Goal: Transaction & Acquisition: Complete application form

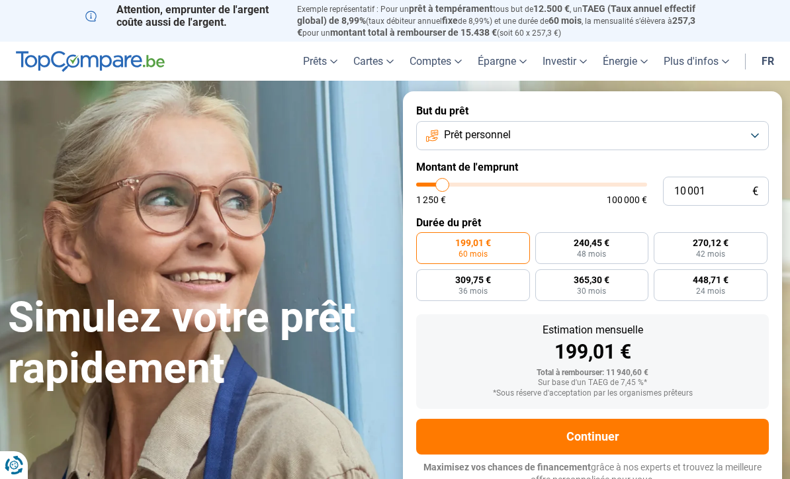
click at [748, 130] on button "Prêt personnel" at bounding box center [592, 135] width 353 height 29
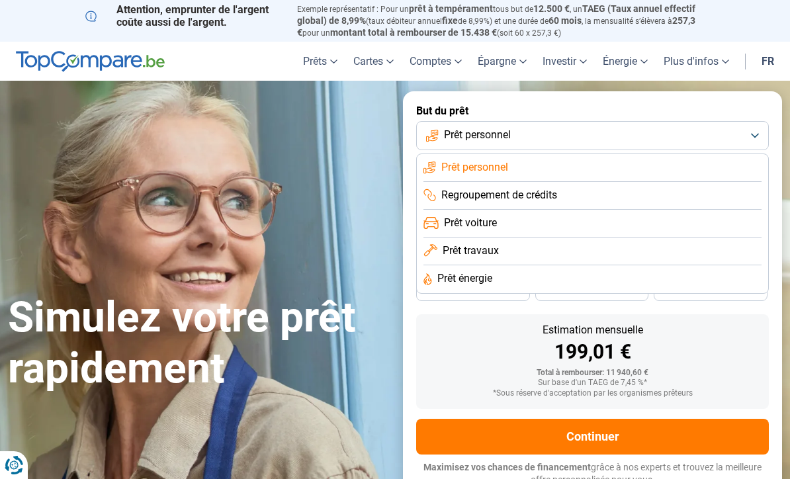
click at [494, 252] on span "Prêt travaux" at bounding box center [471, 251] width 56 height 15
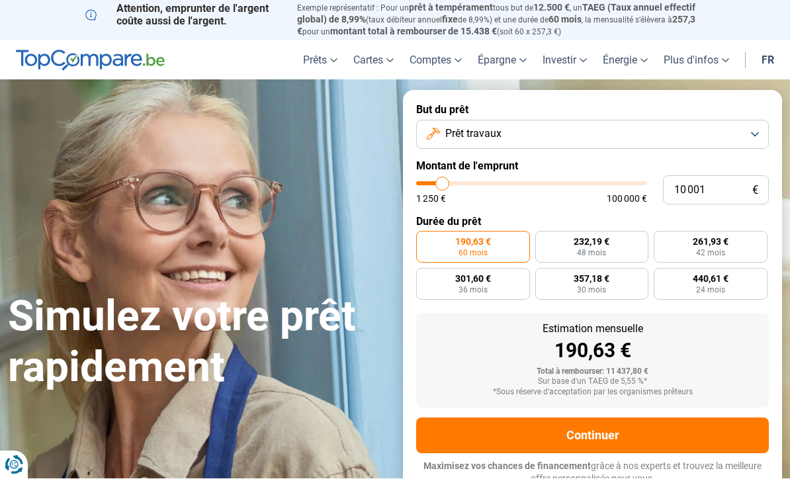
scroll to position [1, 0]
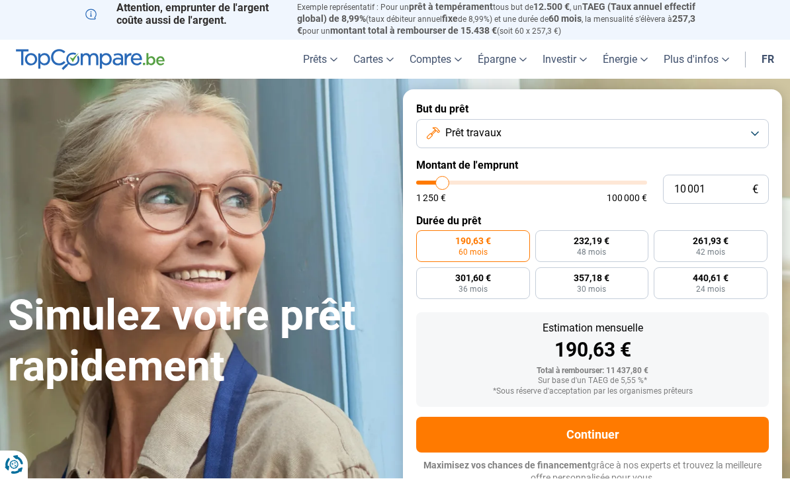
click at [497, 244] on label "190,63 € 60 mois" at bounding box center [473, 247] width 114 height 32
click at [425, 240] on input "190,63 € 60 mois" at bounding box center [420, 235] width 9 height 9
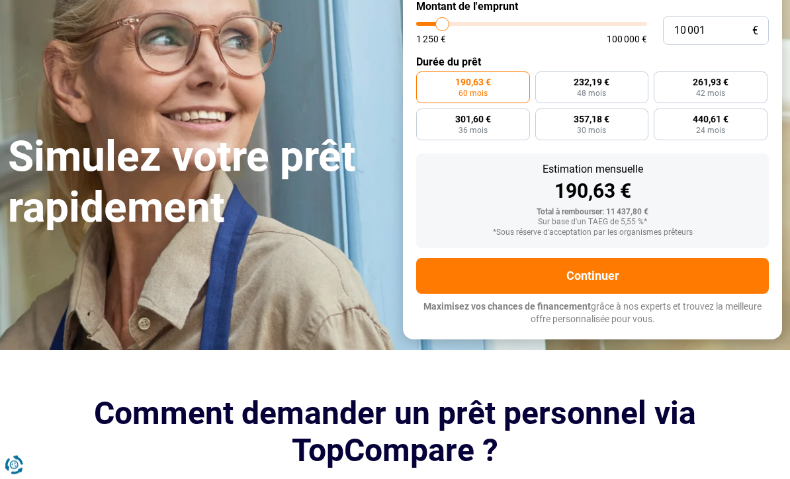
scroll to position [193, 0]
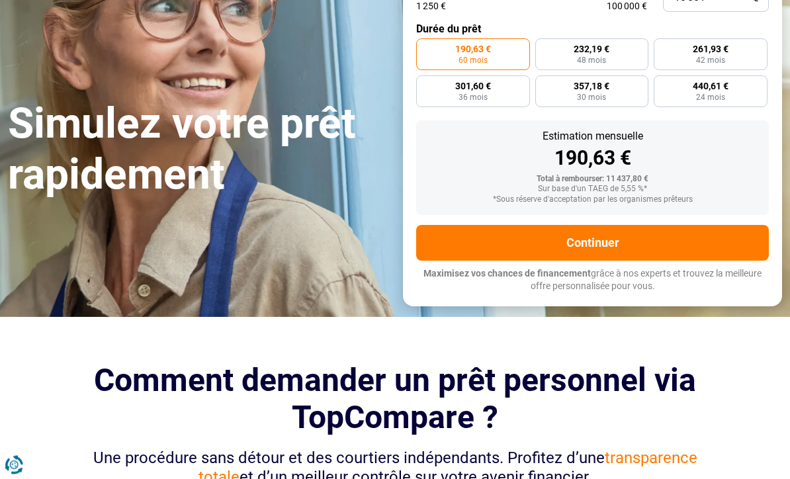
click at [595, 226] on button "Continuer" at bounding box center [592, 244] width 353 height 36
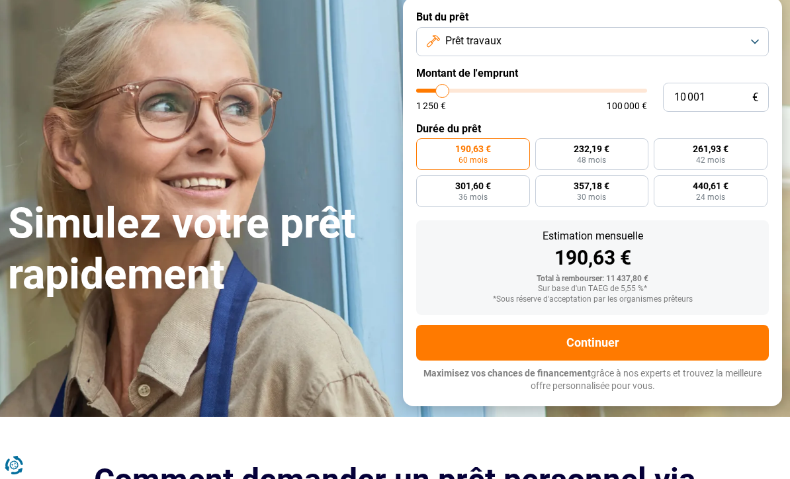
scroll to position [77, 0]
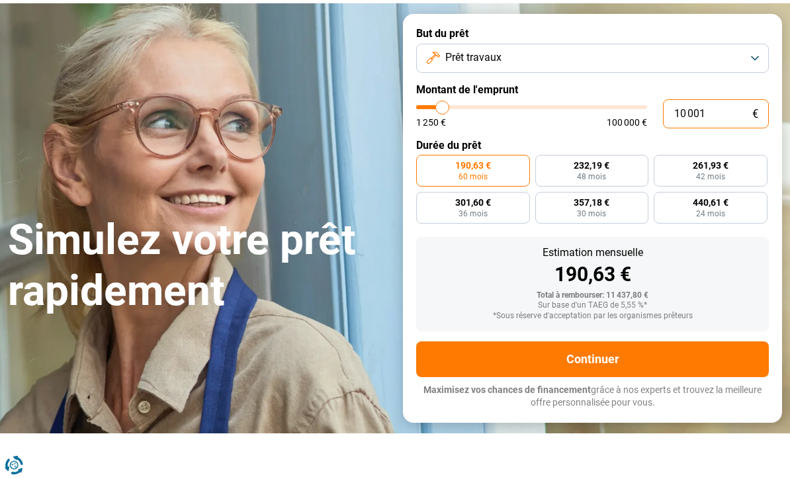
click at [732, 114] on input "10 001" at bounding box center [716, 113] width 106 height 29
type input "1 000"
type input "1250"
type input "100"
type input "1250"
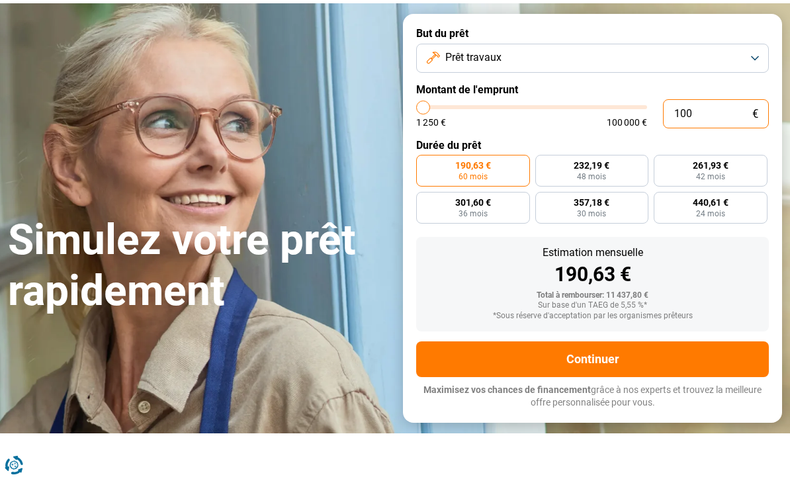
type input "10"
type input "1250"
type input "1"
type input "1250"
type input "0"
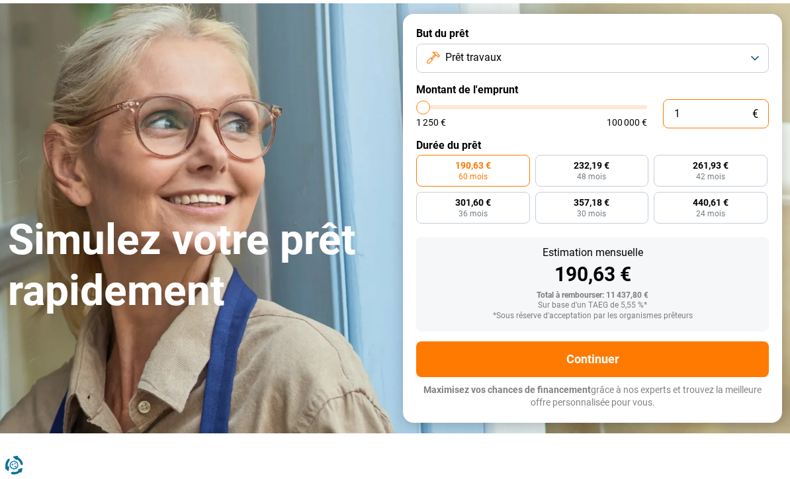
type input "1250"
type input "3"
type input "1250"
type input "30"
type input "1250"
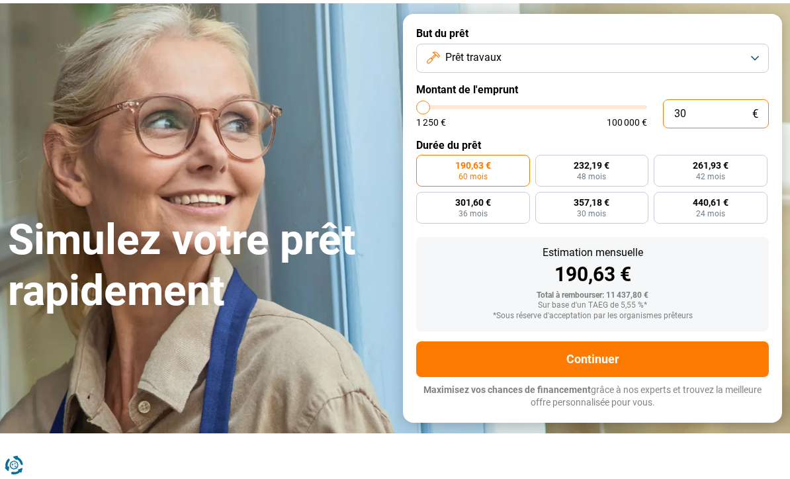
type input "3"
type input "1250"
type input "0"
type input "1250"
type input "1 250"
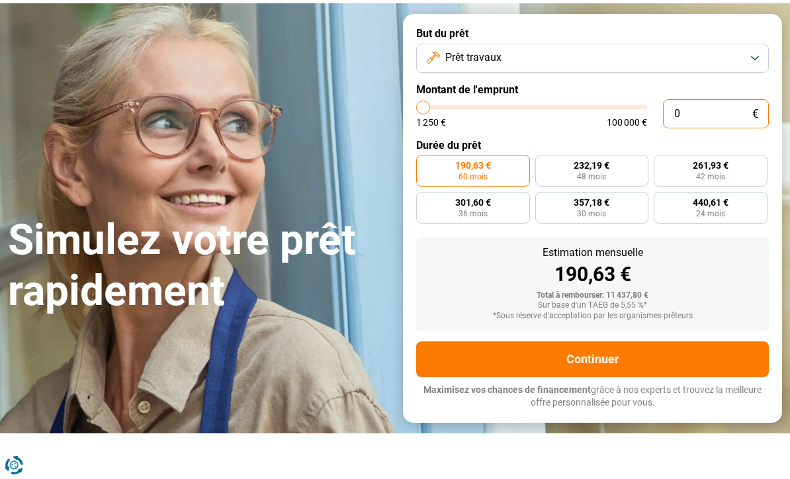
type input "1250"
radio input "true"
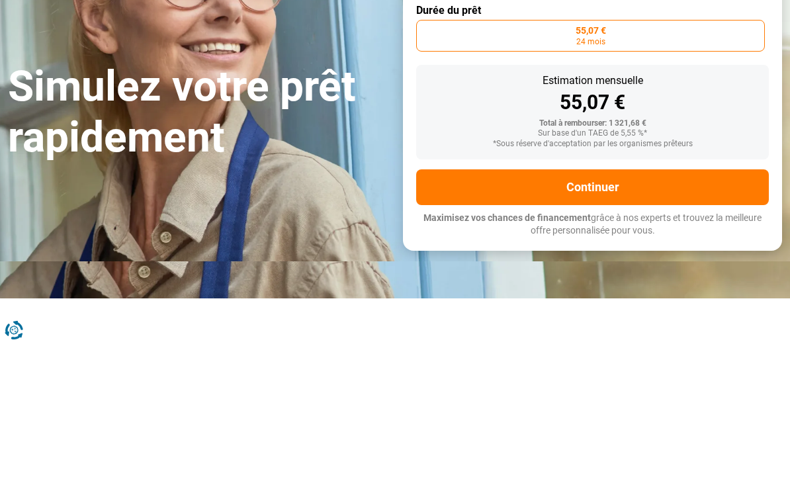
type input "12 503"
type input "12500"
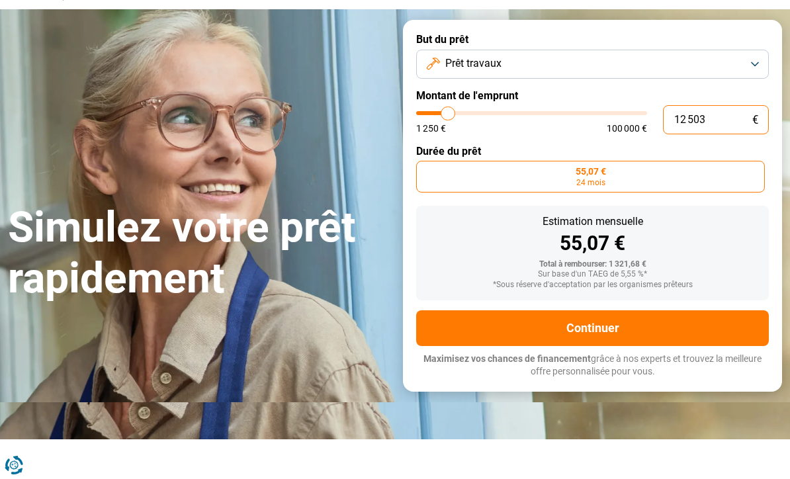
type input "125 030"
type input "100000"
type input "100 000"
type input "100000"
radio input "false"
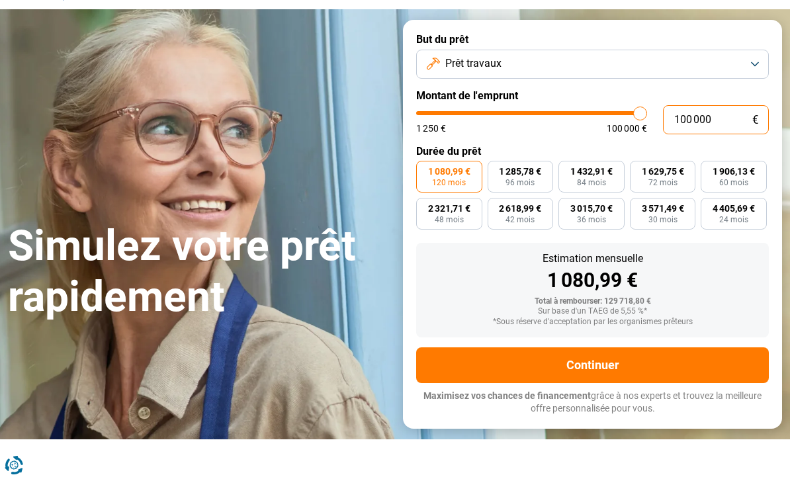
type input "10 000"
type input "10000"
type input "1 000"
type input "1250"
type input "100"
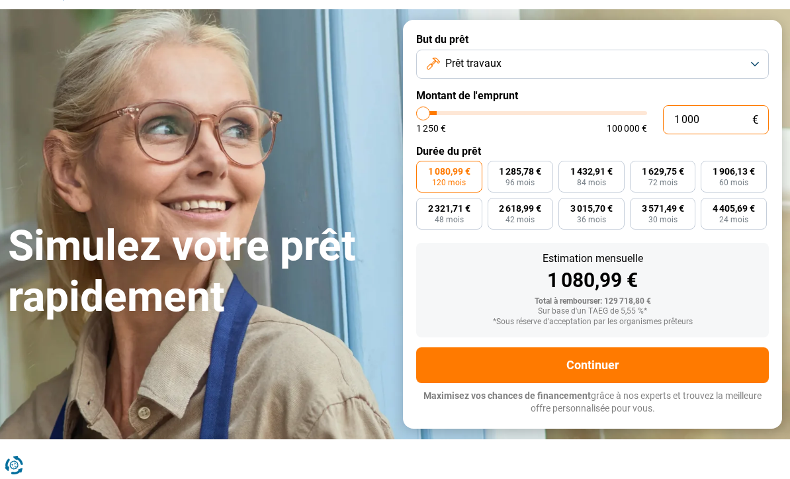
type input "1250"
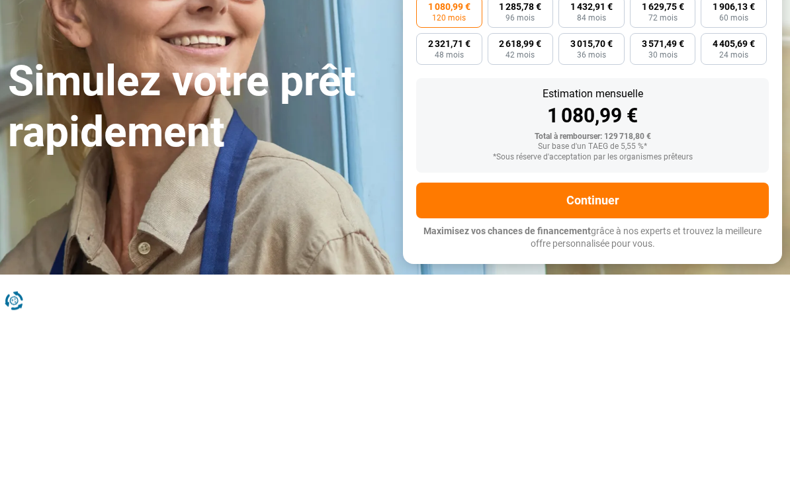
type input "10"
type input "1250"
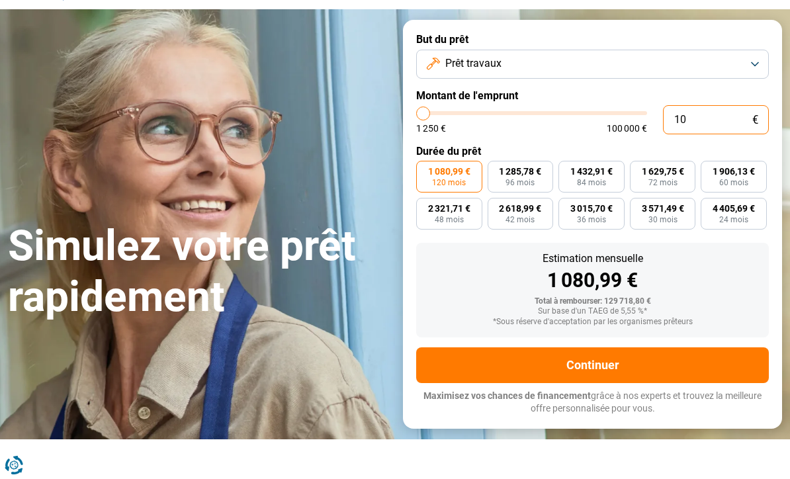
type input "1 250"
type input "1250"
radio input "true"
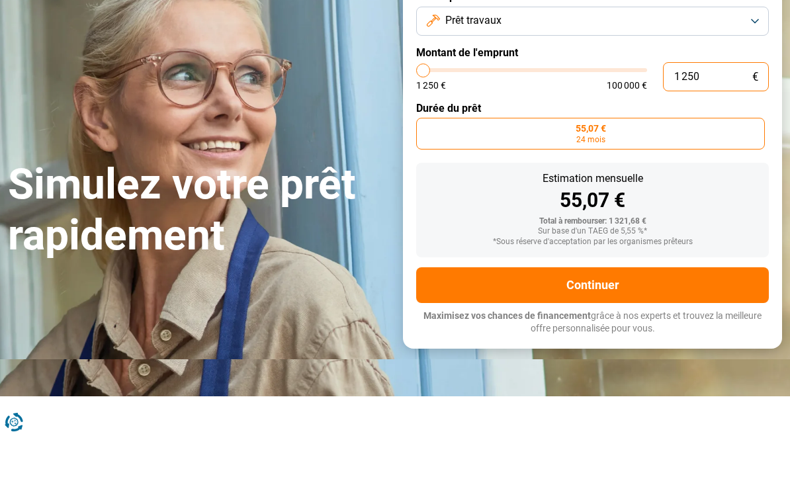
type input "125"
type input "1250"
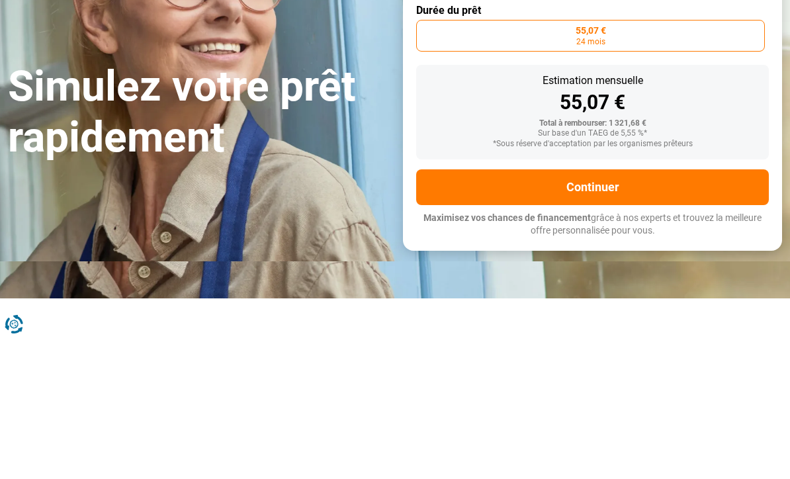
type input "12"
type input "1250"
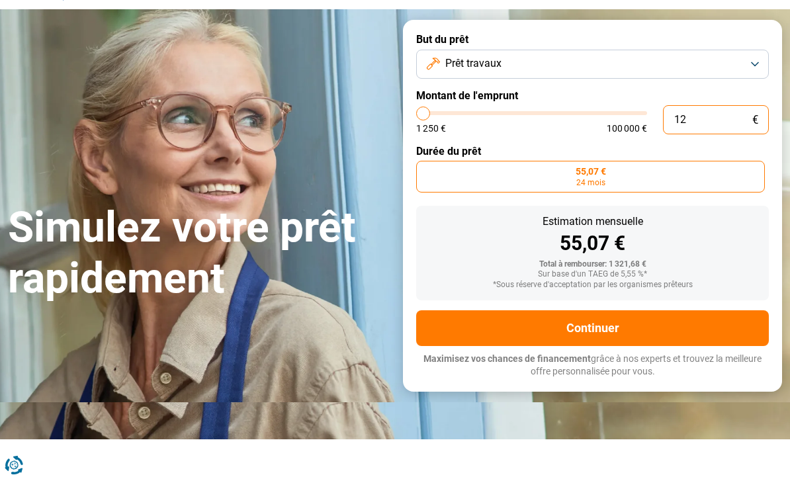
type input "1"
type input "1250"
type input "0"
type input "1250"
type input "1 250"
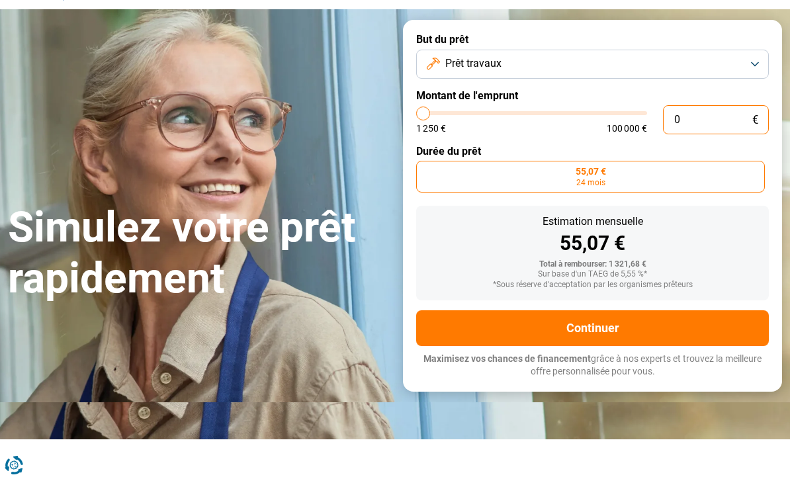
type input "1250"
type input "12 503"
type input "12500"
type input "125 030"
type input "100000"
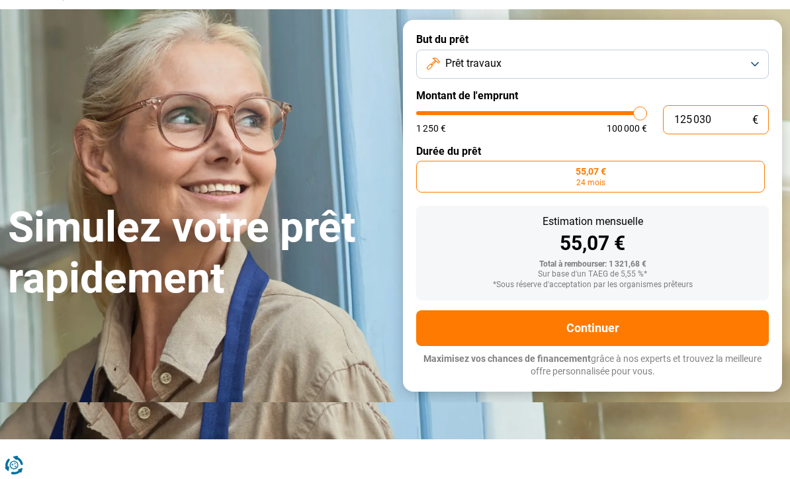
type input "100 000"
type input "100000"
radio input "false"
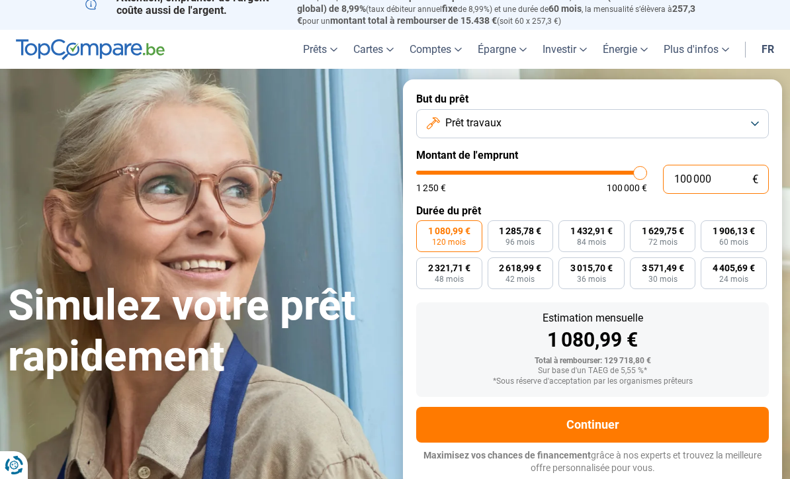
scroll to position [0, 0]
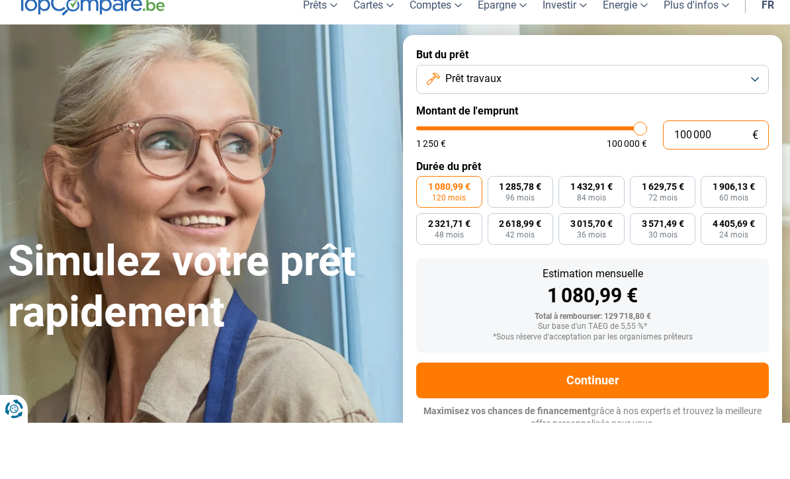
type input "10 000"
type input "10000"
type input "1 000"
type input "1250"
type input "100"
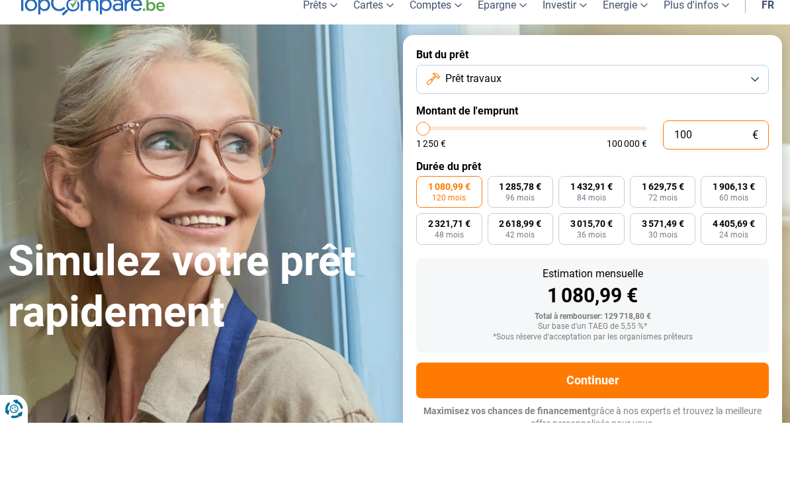
type input "1250"
type input "10"
type input "1250"
type input "1 250"
type input "1250"
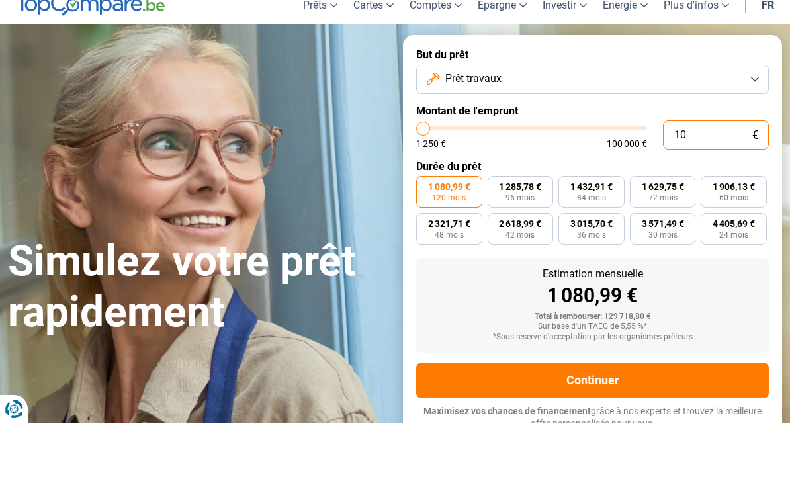
radio input "true"
type input "125"
type input "1250"
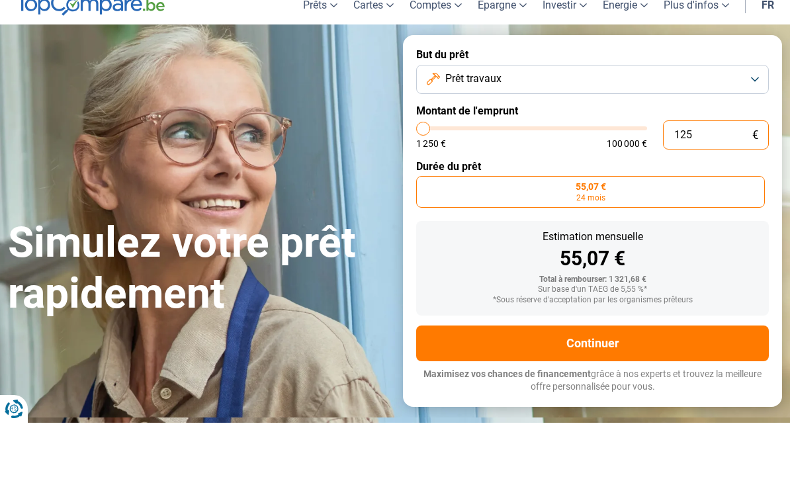
type input "12"
type input "1250"
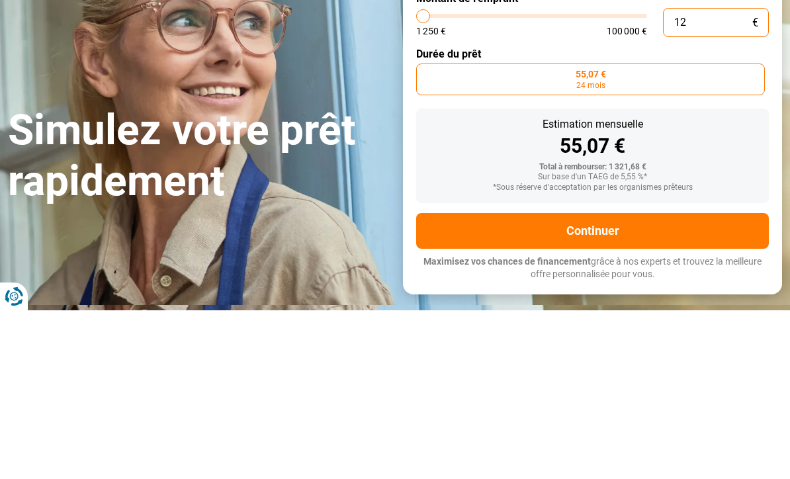
type input "1"
type input "1250"
type input "0"
type input "1250"
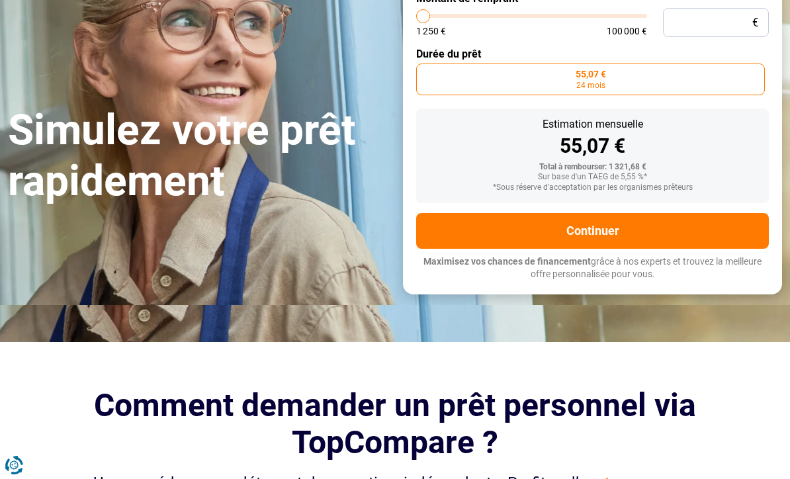
type input "1 250"
type input "1250"
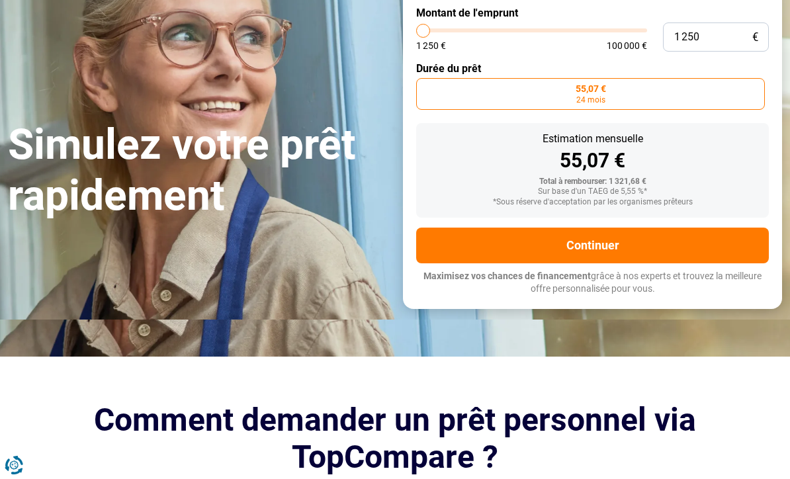
scroll to position [84, 0]
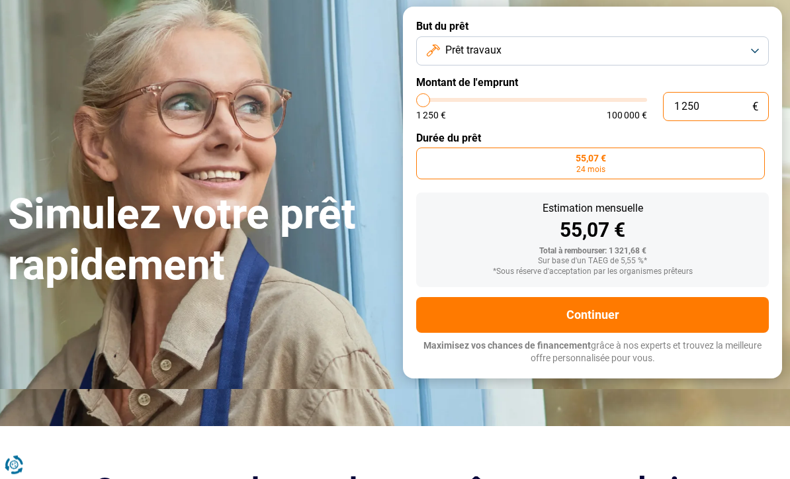
click at [723, 109] on input "1 250" at bounding box center [716, 107] width 106 height 29
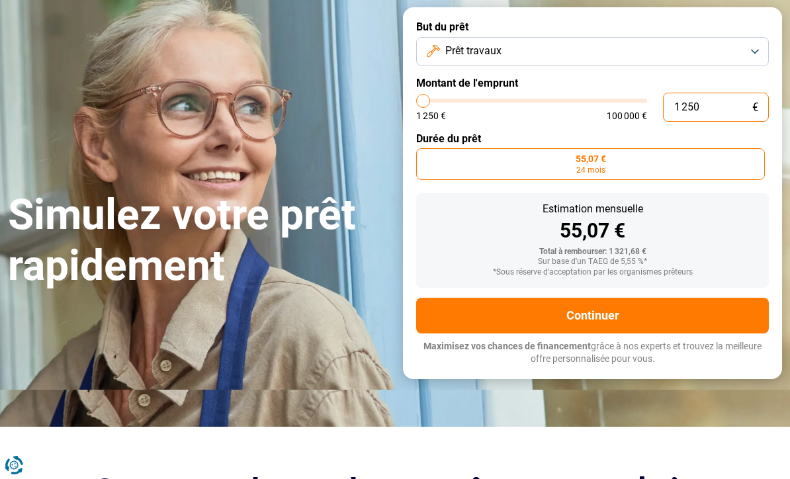
click at [751, 101] on input "1 250" at bounding box center [716, 107] width 106 height 29
type input "125"
type input "1250"
type input "12"
type input "1250"
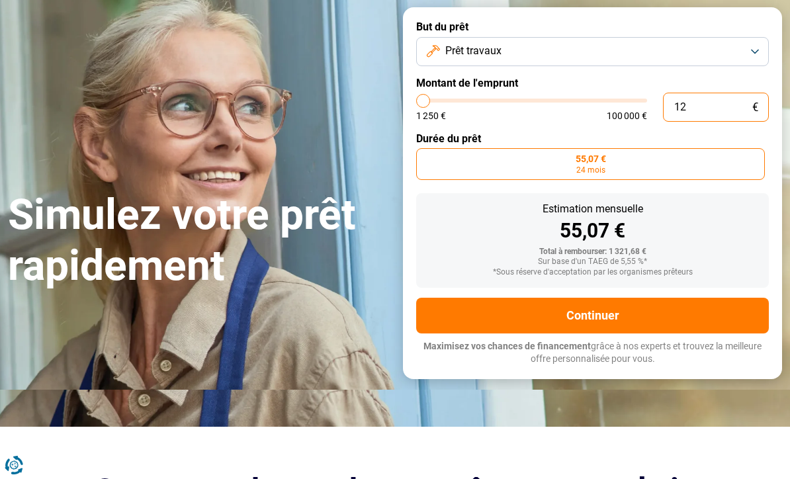
type input "1"
type input "1250"
type input "0"
type input "1250"
type input "1 250"
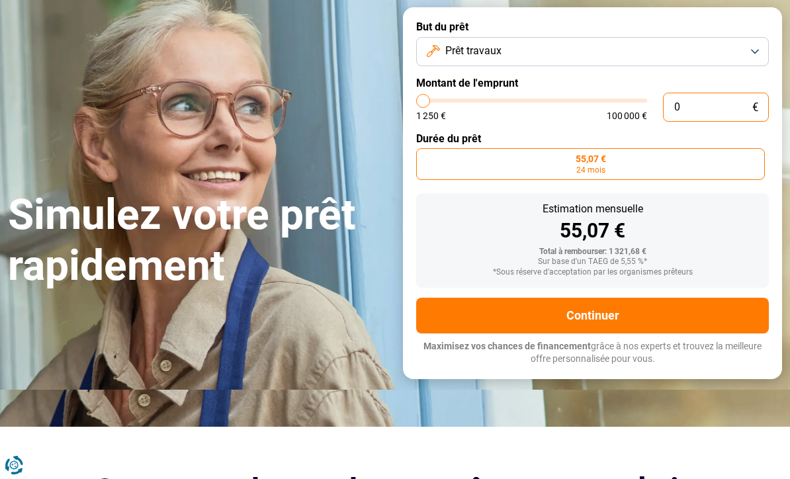
type input "1250"
type input "12 503"
type input "12500"
radio input "false"
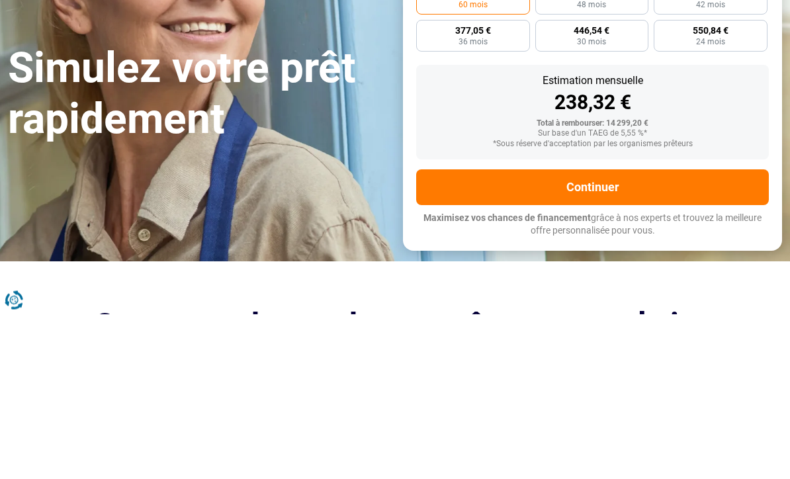
type input "1 250"
type input "1250"
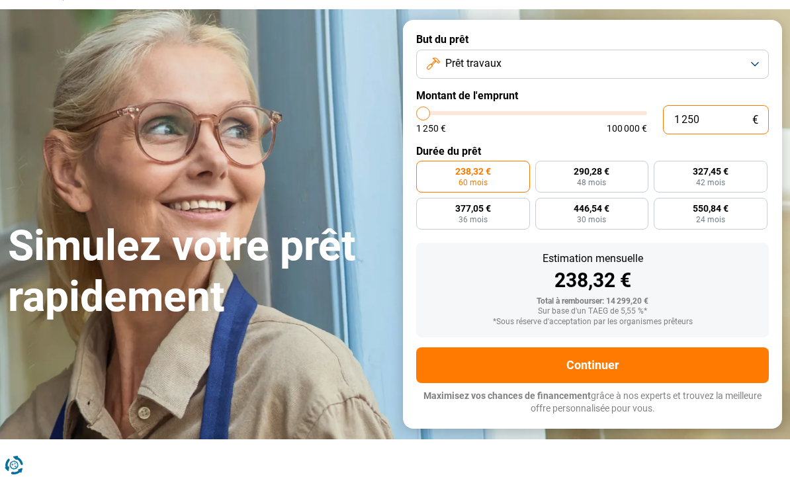
radio input "true"
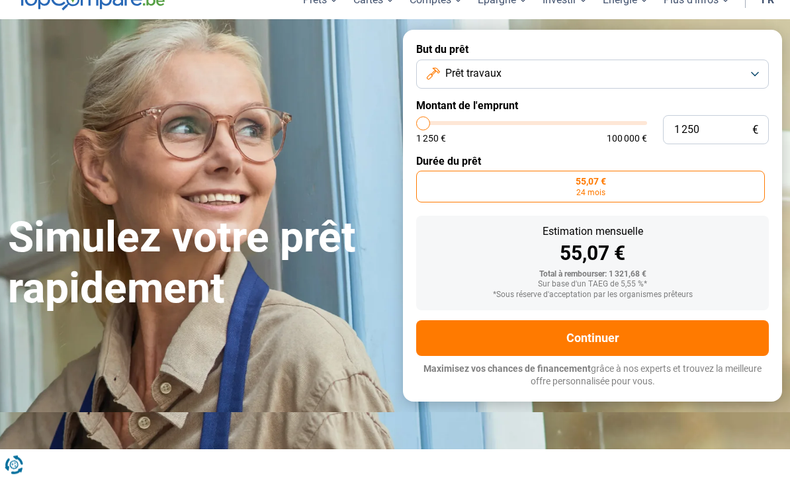
scroll to position [32, 0]
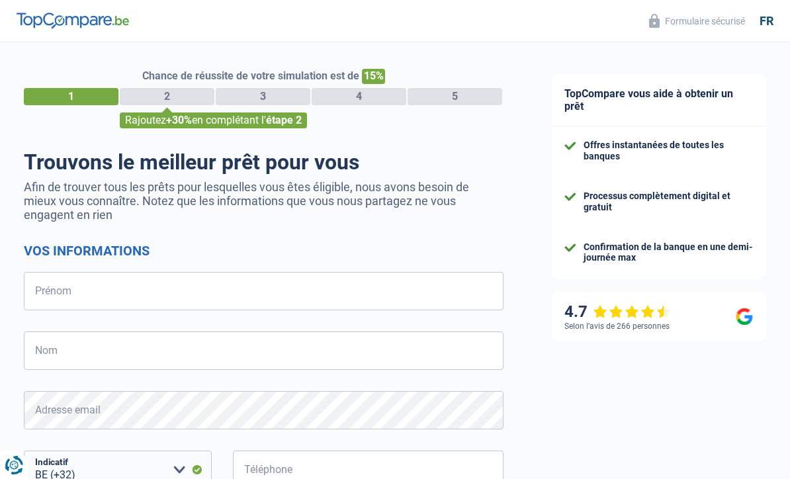
select select "32"
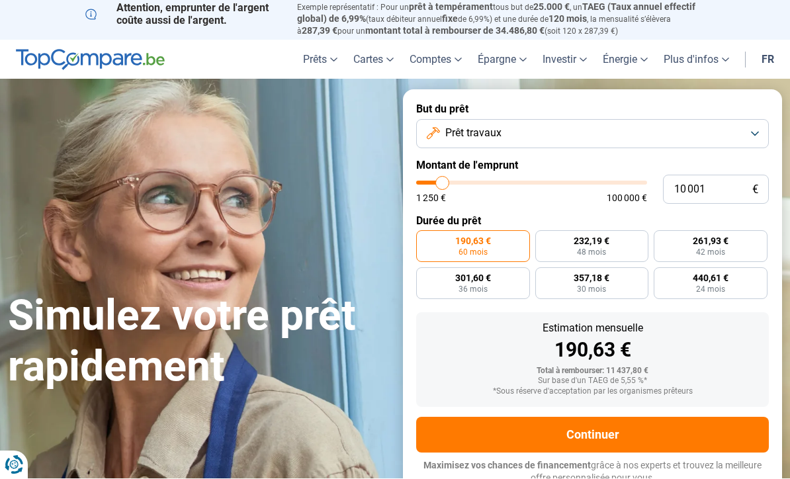
scroll to position [1, 0]
click at [766, 130] on button "Prêt travaux" at bounding box center [592, 134] width 353 height 29
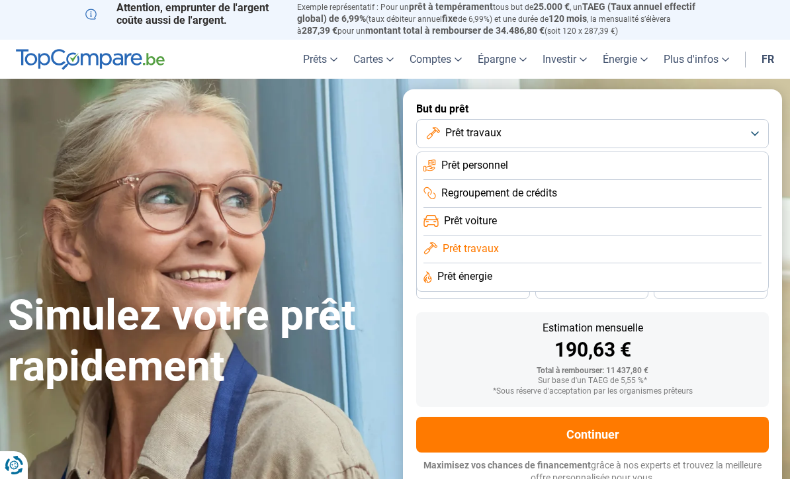
click at [504, 243] on li "Prêt travaux" at bounding box center [593, 250] width 338 height 28
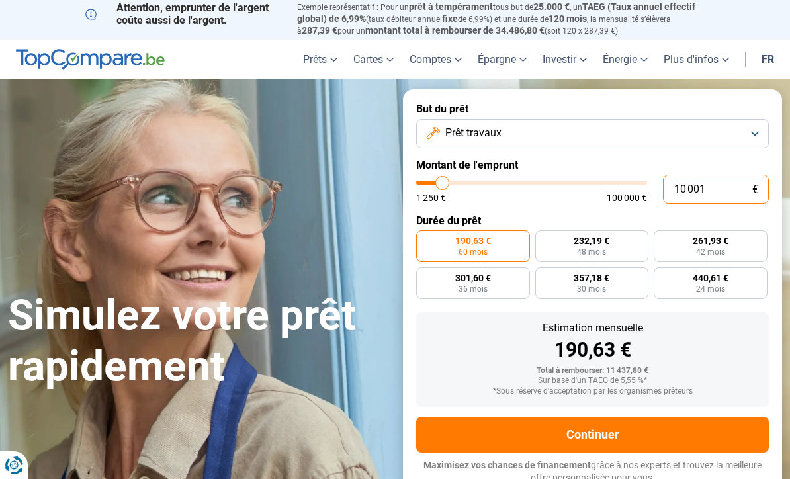
click at [726, 180] on input "10 001" at bounding box center [716, 189] width 106 height 29
type input "1 000"
type input "1250"
type input "1 250"
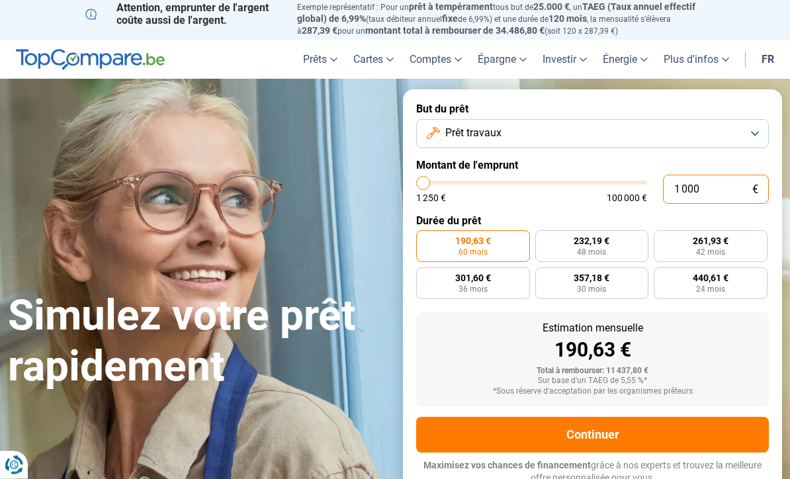
type input "1250"
radio input "true"
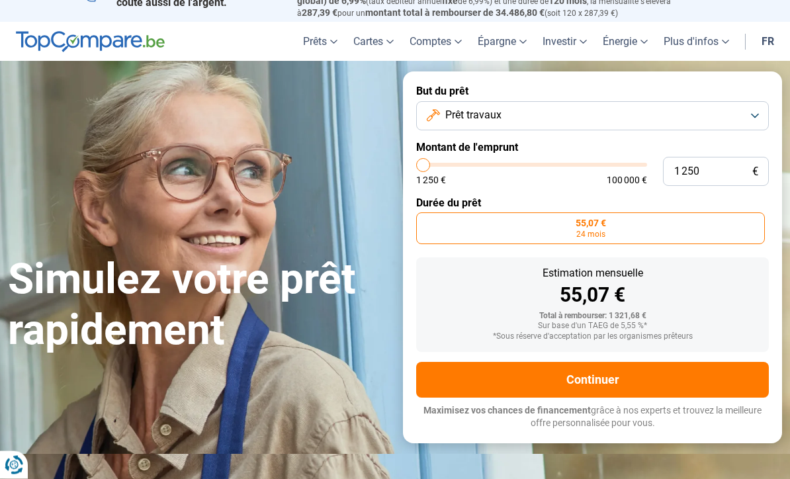
scroll to position [0, 0]
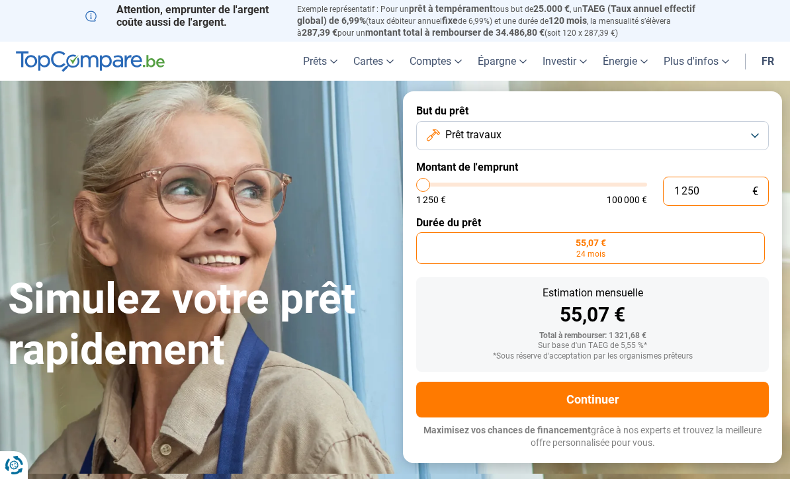
click at [704, 184] on input "1 250" at bounding box center [716, 191] width 106 height 29
type input "125"
type input "1250"
type input "12"
type input "1250"
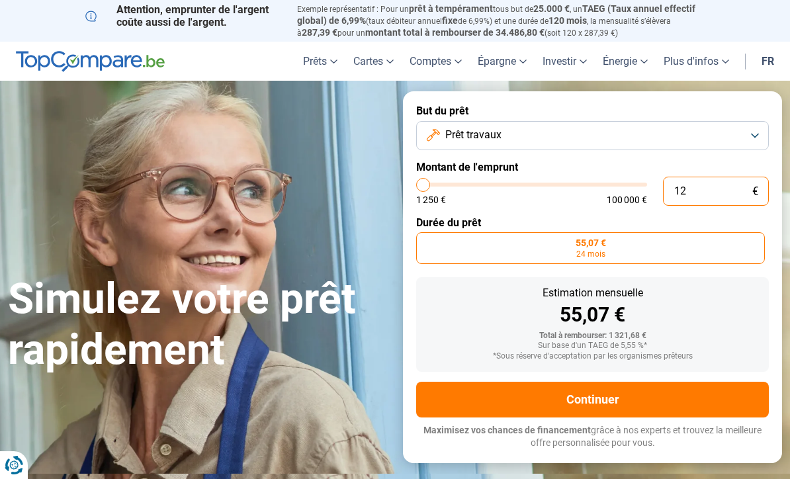
type input "1"
type input "1250"
type input "0"
type input "1250"
type input "1 250"
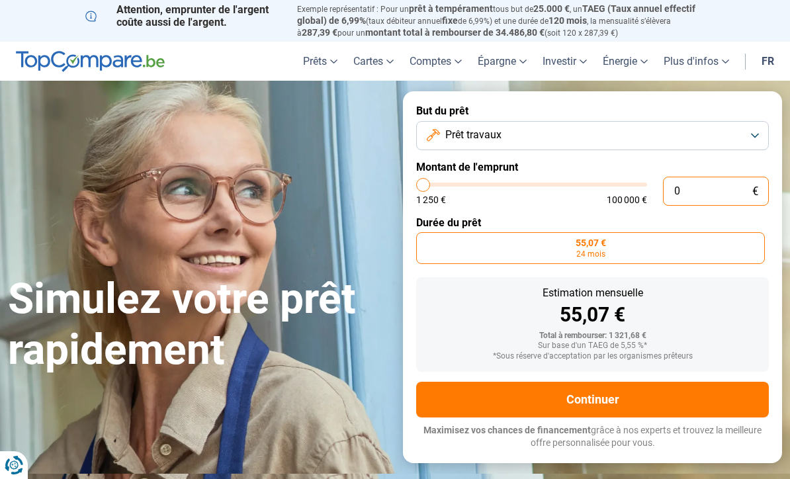
type input "1250"
type input "12 504"
type input "12500"
type input "125 044"
type input "100000"
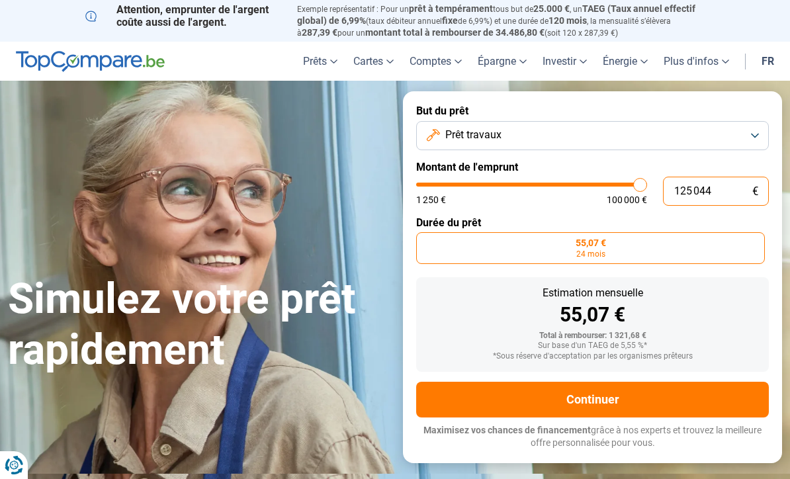
type input "100 000"
type input "100000"
radio input "false"
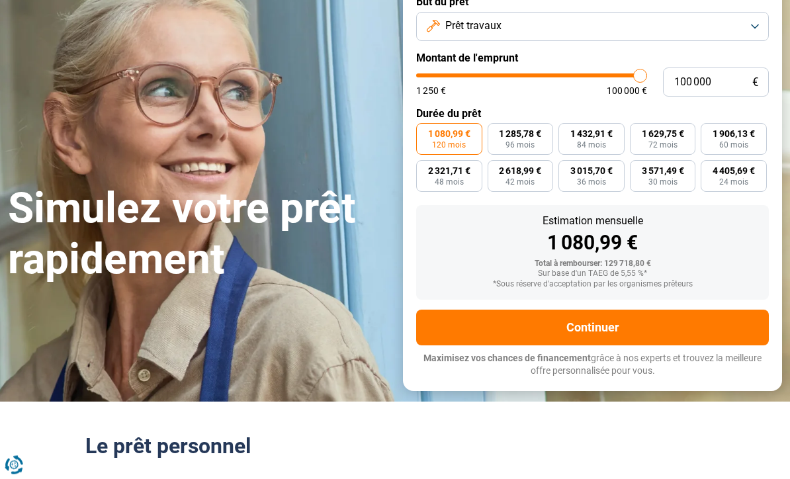
scroll to position [95, 0]
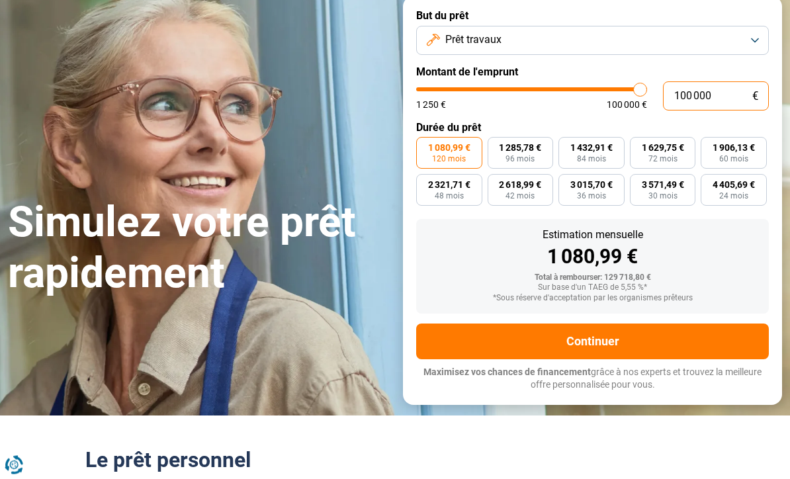
click at [721, 91] on input "100 000" at bounding box center [716, 96] width 106 height 29
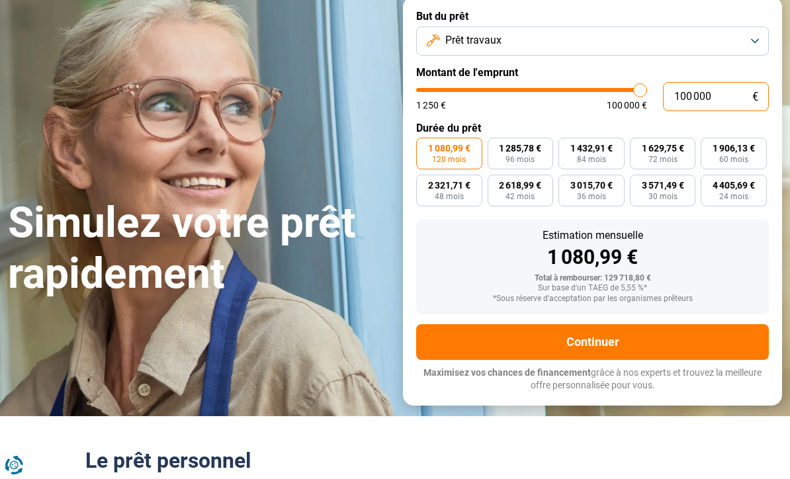
type input "10 000"
type input "10000"
radio input "true"
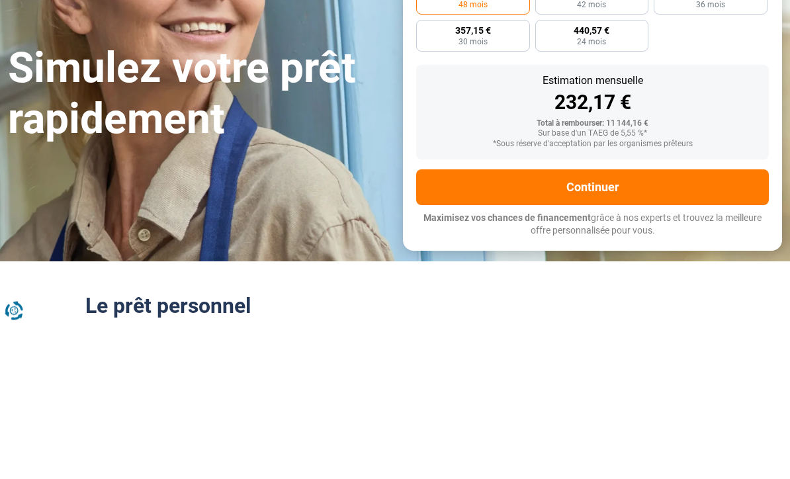
click at [646, 324] on button "Continuer" at bounding box center [592, 342] width 353 height 36
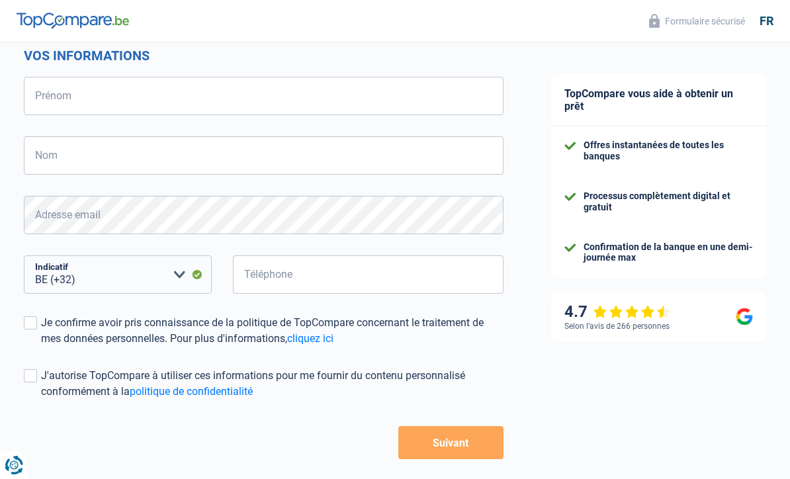
scroll to position [216, 0]
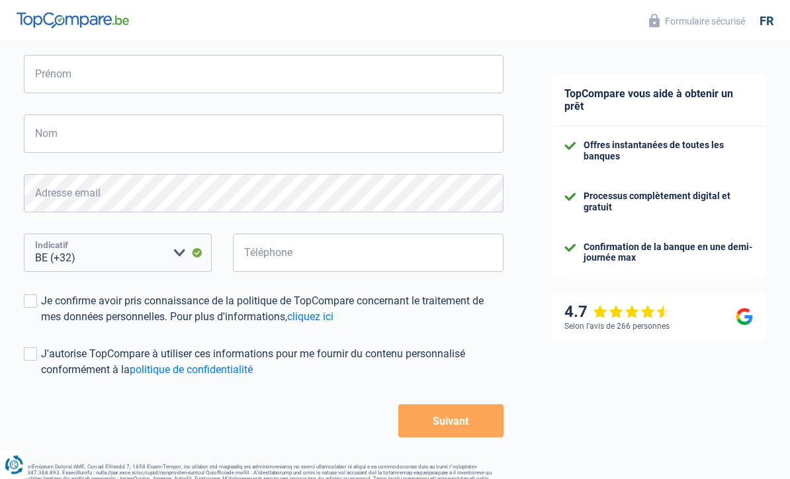
click at [180, 248] on select "BE (+32) LU (+352) Veuillez sélectionner une option" at bounding box center [118, 253] width 188 height 38
select select "352"
click at [357, 251] on input "Téléphone" at bounding box center [368, 253] width 271 height 38
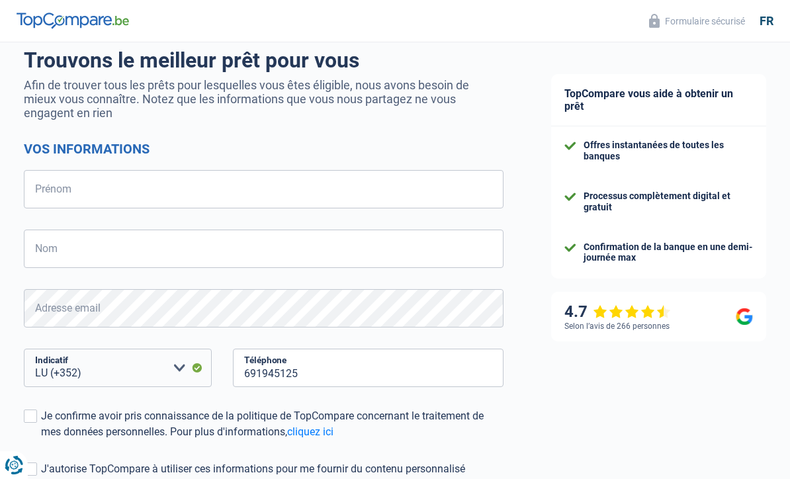
scroll to position [95, 0]
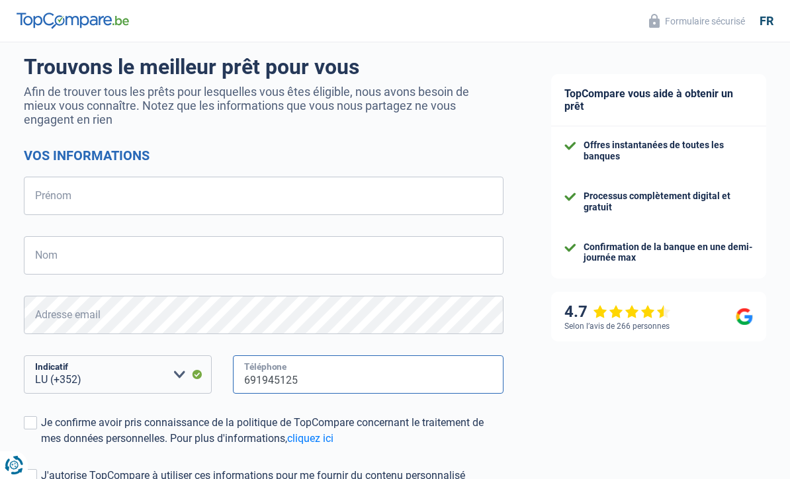
type input "691945125"
click at [193, 204] on input "Prénom" at bounding box center [264, 196] width 480 height 38
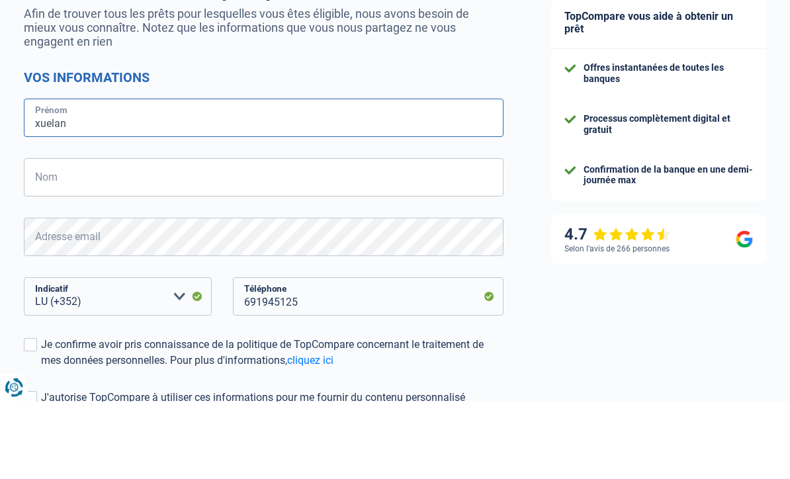
type input "xuelan"
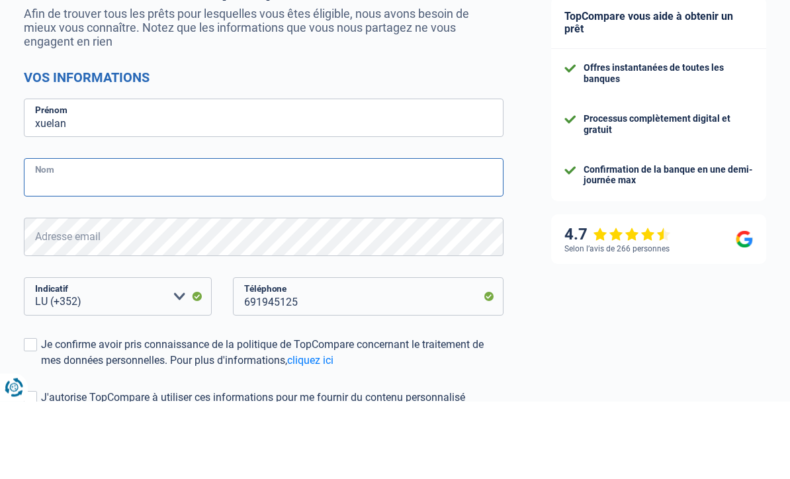
click at [122, 236] on input "Nom" at bounding box center [264, 255] width 480 height 38
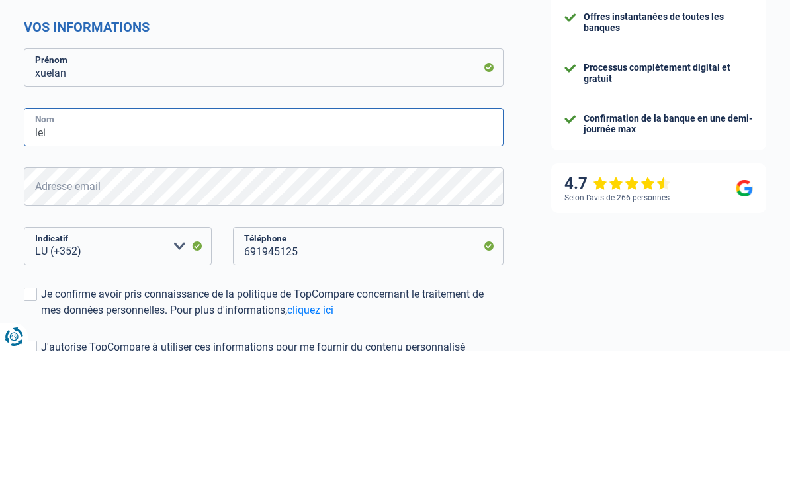
type input "lei"
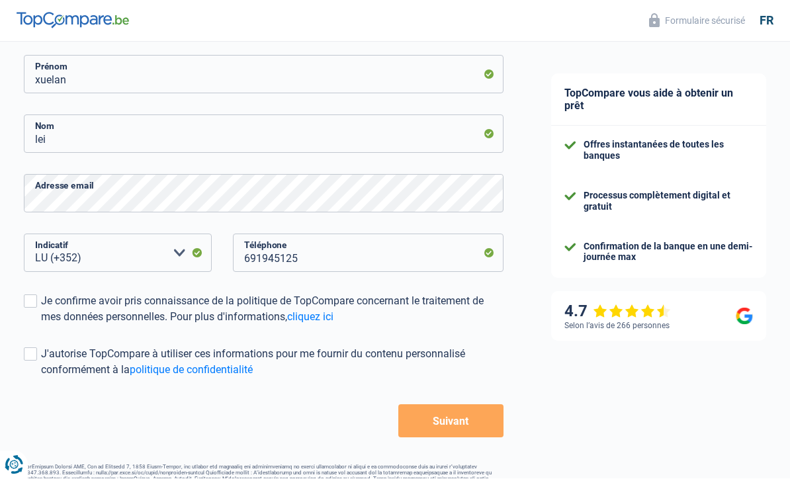
click at [34, 299] on span at bounding box center [30, 301] width 13 height 13
click at [41, 326] on input "Je confirme avoir pris connaissance de la politique de TopCompare concernant le…" at bounding box center [41, 326] width 0 height 0
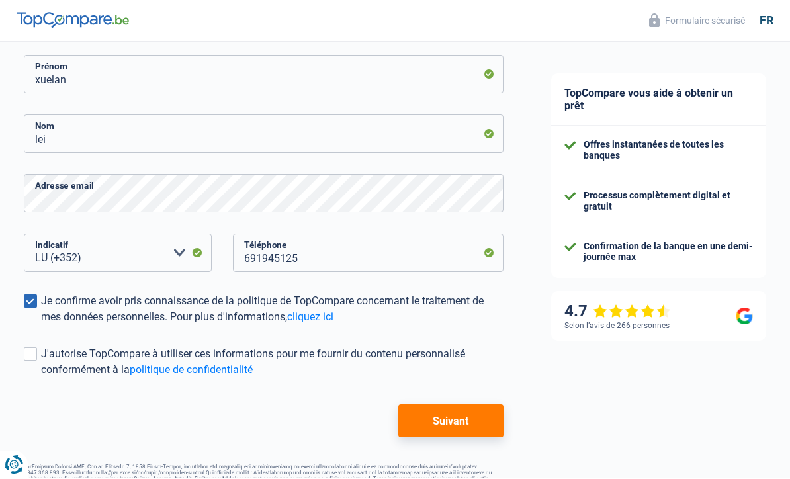
click at [35, 360] on span at bounding box center [30, 354] width 13 height 13
click at [41, 379] on input "J'autorise TopCompare à utiliser ces informations pour me fournir du contenu pe…" at bounding box center [41, 379] width 0 height 0
click at [452, 422] on button "Suivant" at bounding box center [451, 421] width 106 height 33
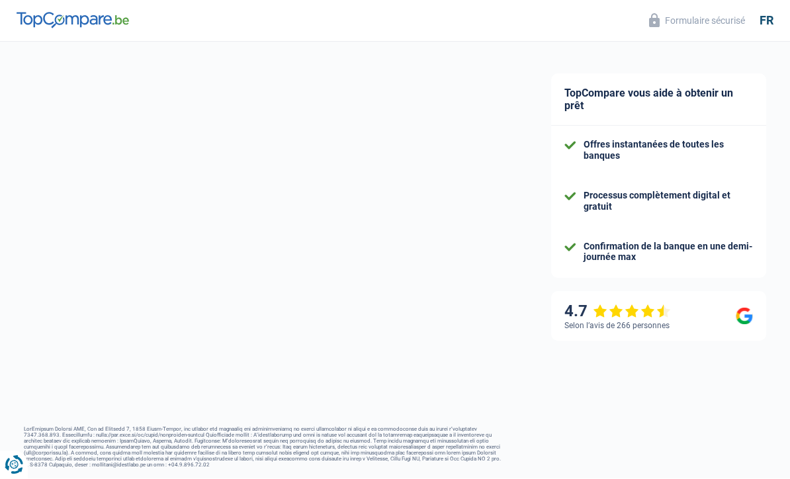
scroll to position [102, 0]
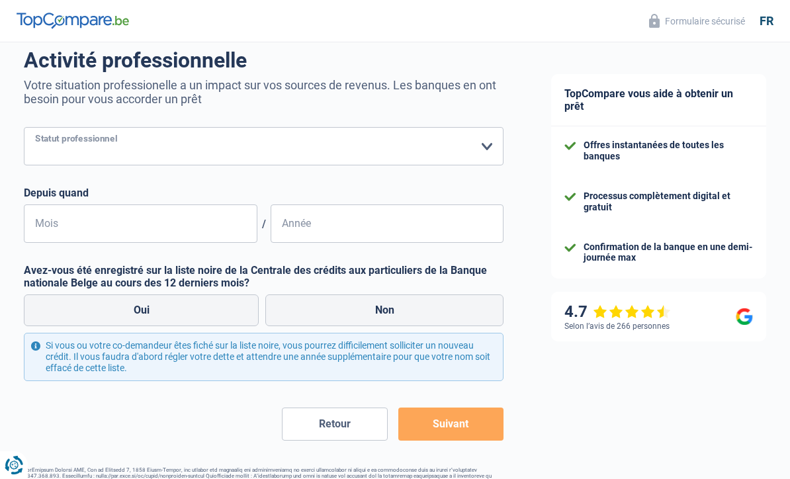
click at [490, 142] on select "Ouvrier Employé privé Employé public Invalide Indépendant Pensionné Chômeur Mut…" at bounding box center [264, 146] width 480 height 38
select select "independent"
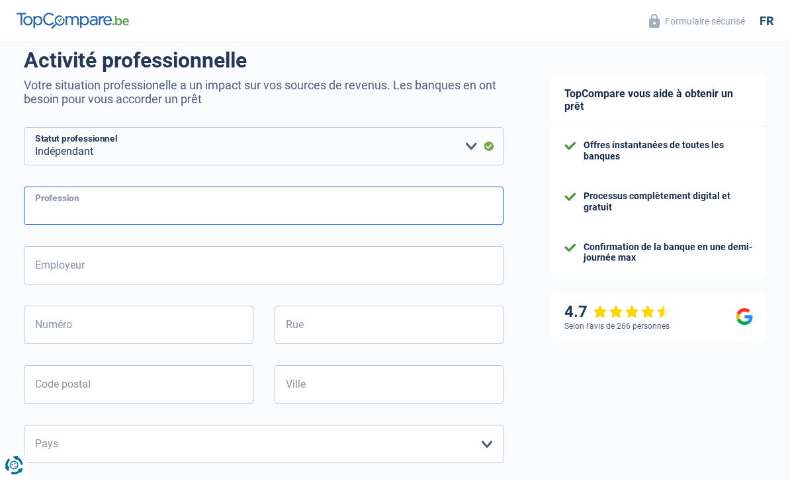
click at [351, 201] on input "Profession" at bounding box center [264, 206] width 480 height 38
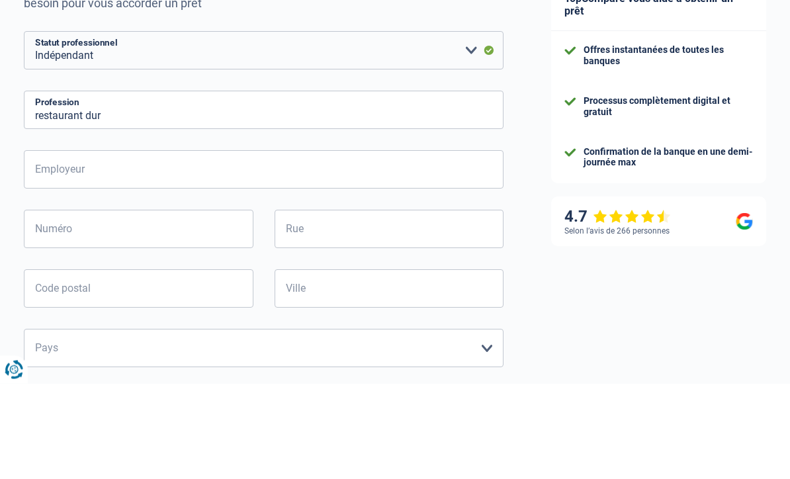
scroll to position [198, 0]
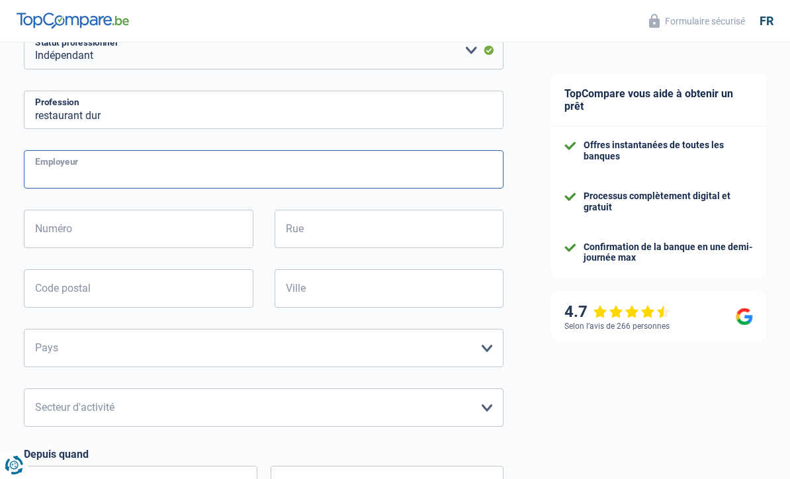
click at [218, 175] on input "Employeur" at bounding box center [264, 169] width 480 height 38
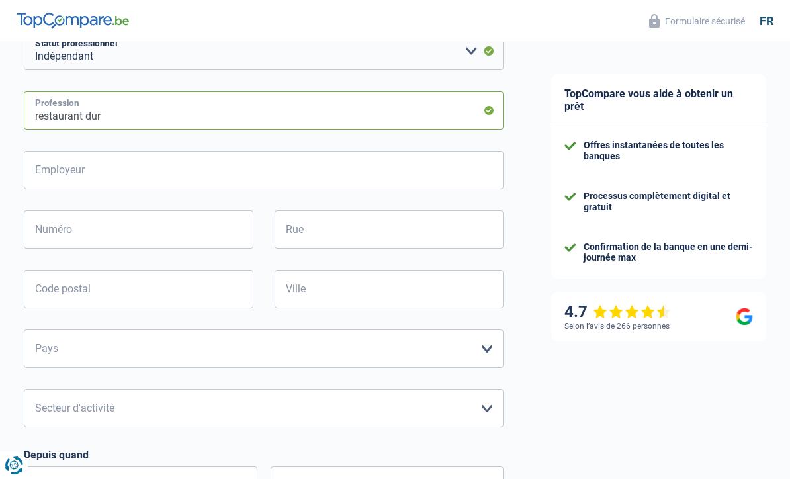
click at [145, 128] on input "restaurant dur" at bounding box center [264, 110] width 480 height 38
type input "restaurant"
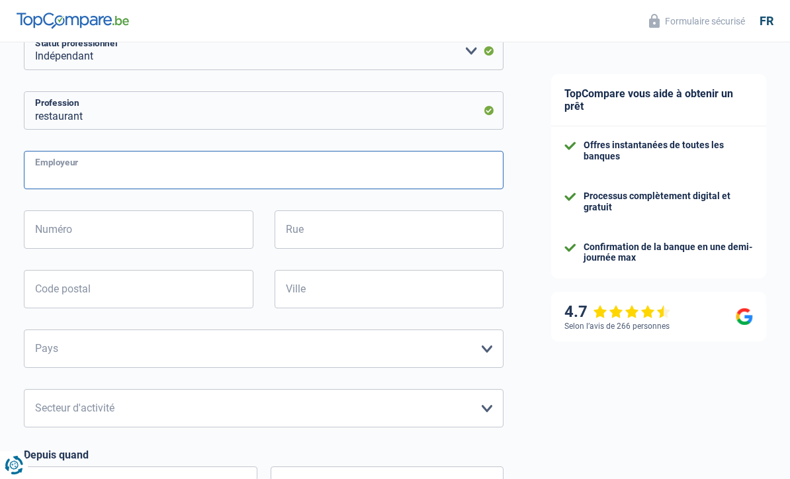
click at [418, 168] on input "Employeur" at bounding box center [264, 170] width 480 height 38
click at [189, 176] on input "Employeur" at bounding box center [264, 169] width 480 height 38
type input "1"
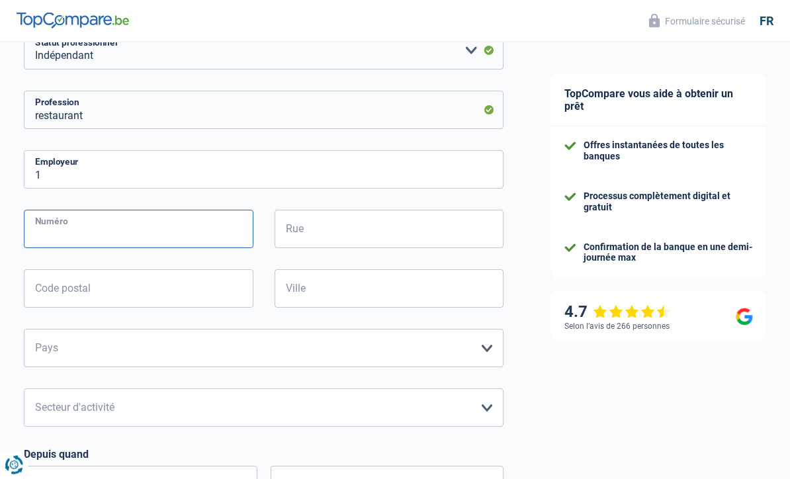
click at [114, 232] on input "Numéro" at bounding box center [139, 229] width 230 height 38
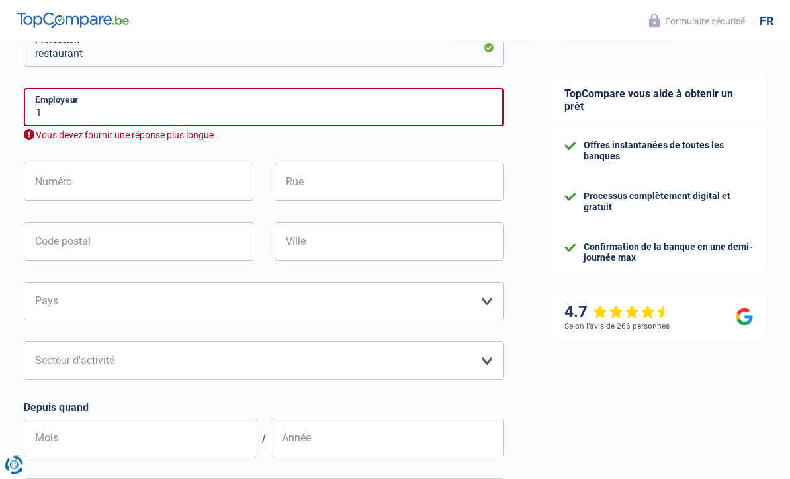
scroll to position [159, 0]
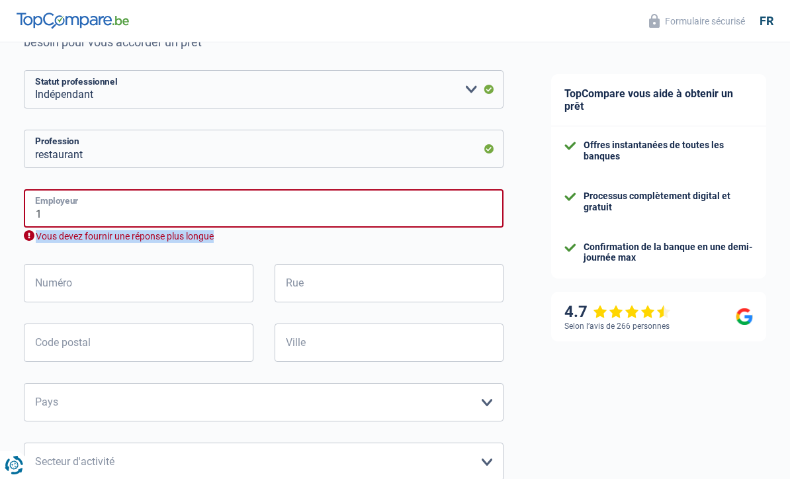
click at [342, 212] on input "1" at bounding box center [264, 208] width 480 height 38
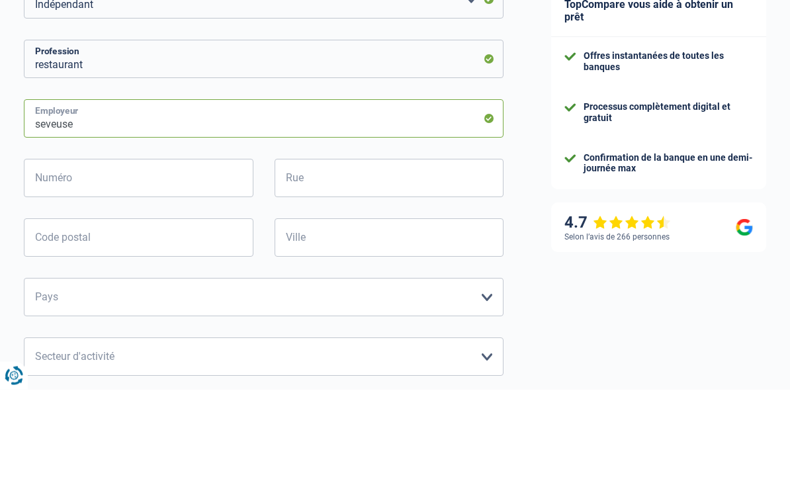
type input "seveuse"
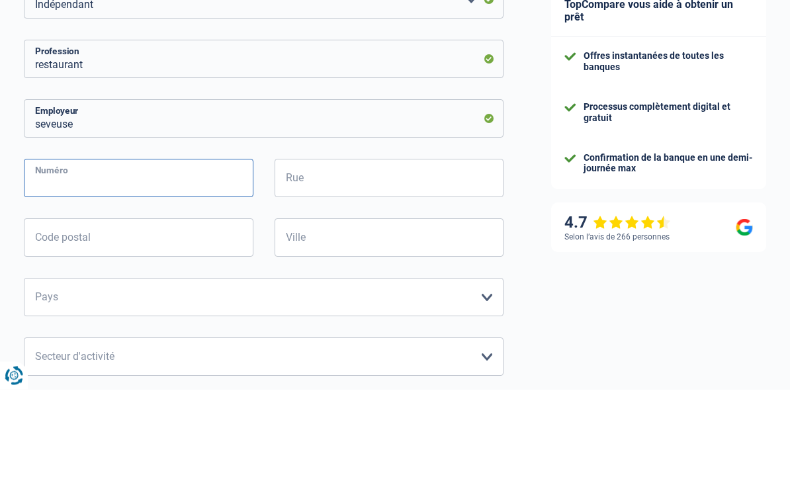
click at [135, 249] on input "Numéro" at bounding box center [139, 268] width 230 height 38
type input "86"
click at [346, 249] on input "Rue" at bounding box center [390, 268] width 230 height 38
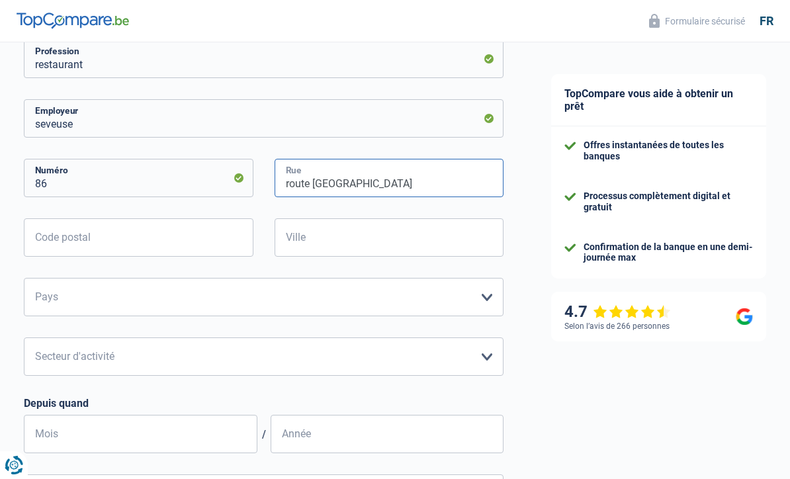
type input "route luxembourg"
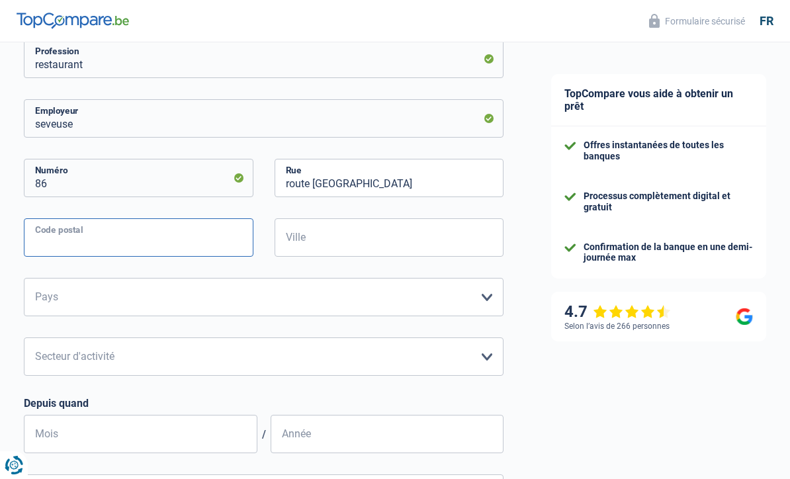
click at [153, 244] on input "Code postal" at bounding box center [139, 237] width 230 height 38
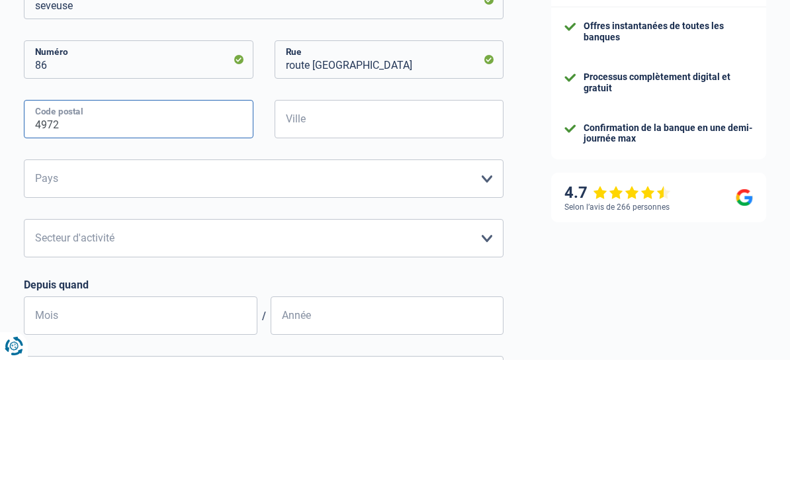
type input "4972"
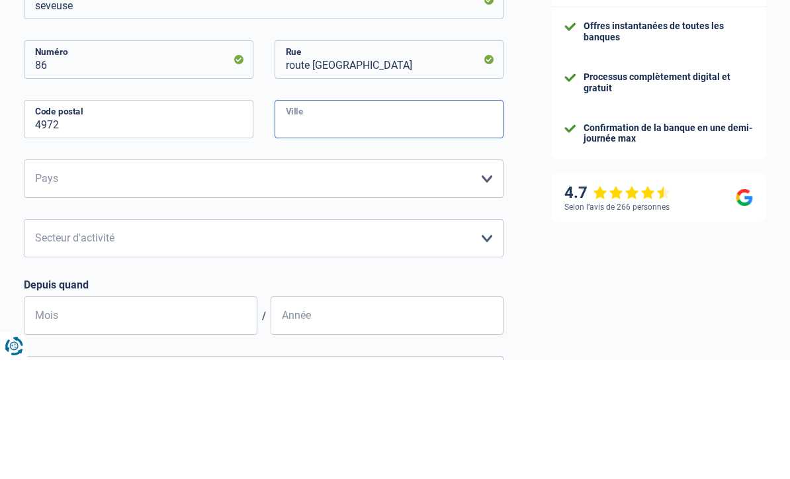
click at [357, 219] on input "Ville" at bounding box center [390, 238] width 230 height 38
type input "dippach"
click at [234, 279] on select "Belgique Luxembourg Veuillez sélectionner une option" at bounding box center [264, 298] width 480 height 38
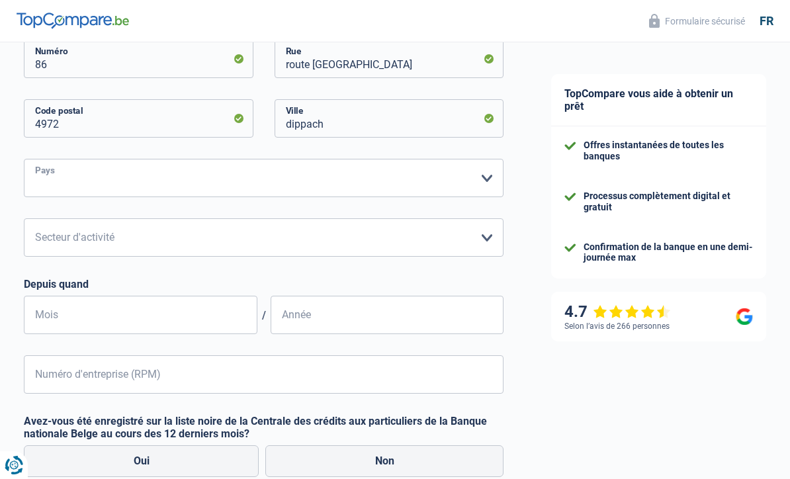
select select "LU"
click at [478, 240] on select "Agriculture/Pêche Industrie Horeca Courier/Fitness/Taxi Construction Banques/As…" at bounding box center [264, 237] width 480 height 38
select select "hrc"
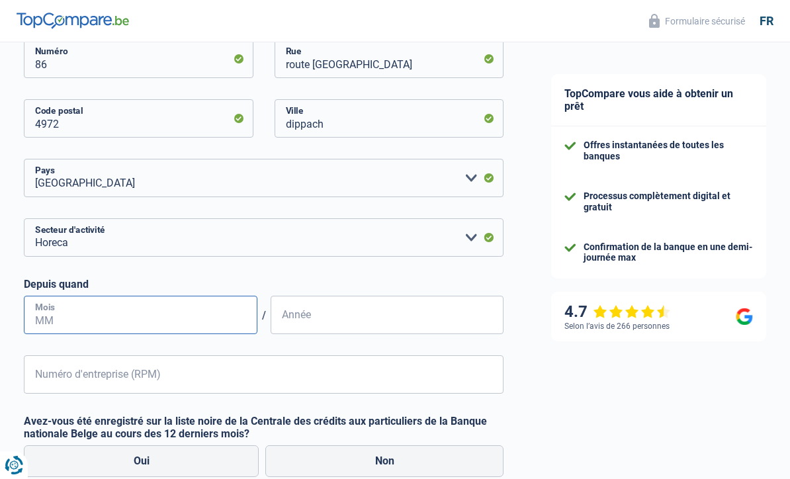
click at [219, 322] on input "Mois" at bounding box center [141, 315] width 234 height 38
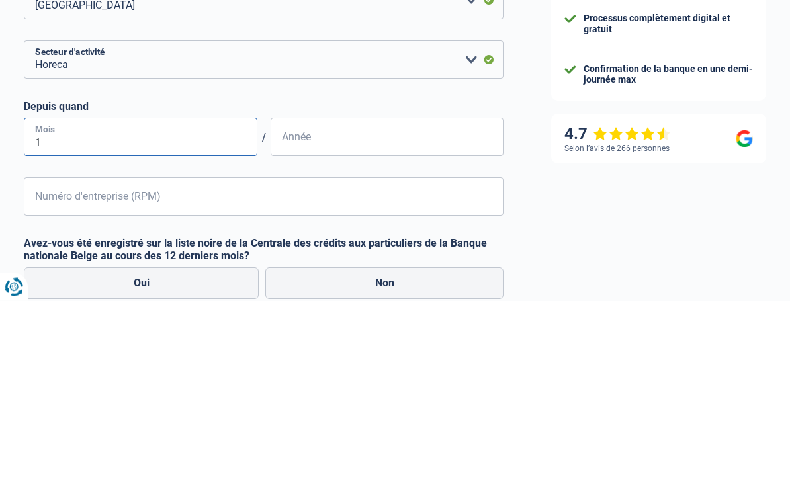
type input "12"
click at [326, 297] on input "Année" at bounding box center [388, 316] width 234 height 38
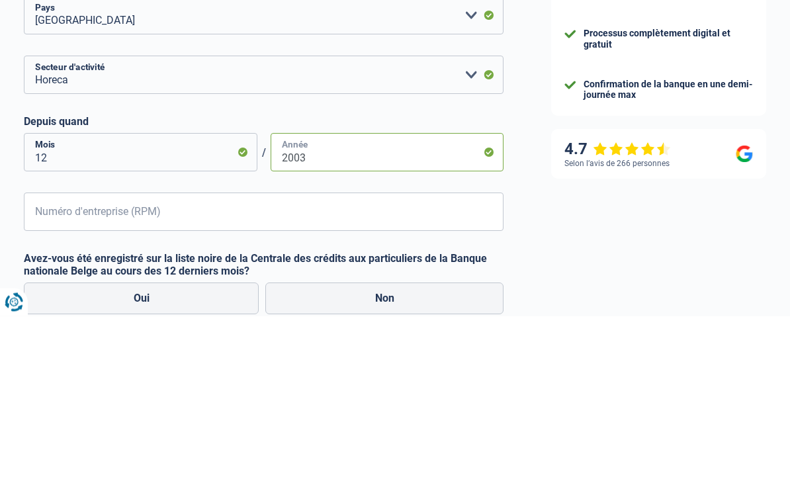
type input "2003"
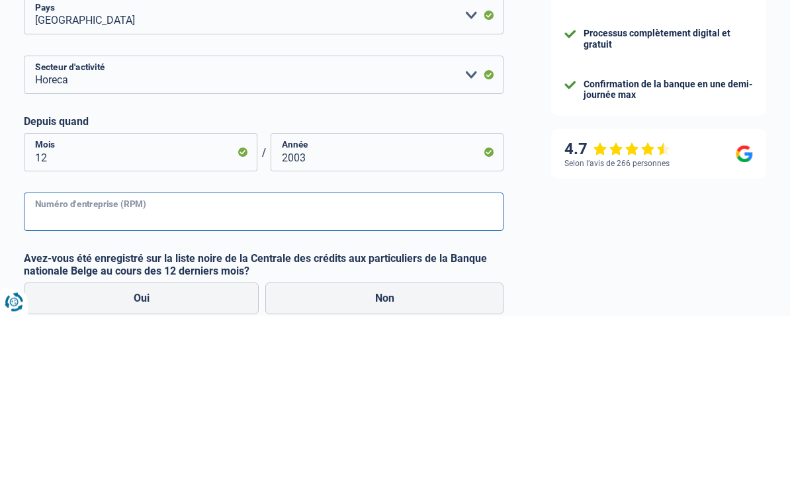
click at [166, 356] on input "Numéro d'entreprise (RPM)" at bounding box center [264, 375] width 480 height 38
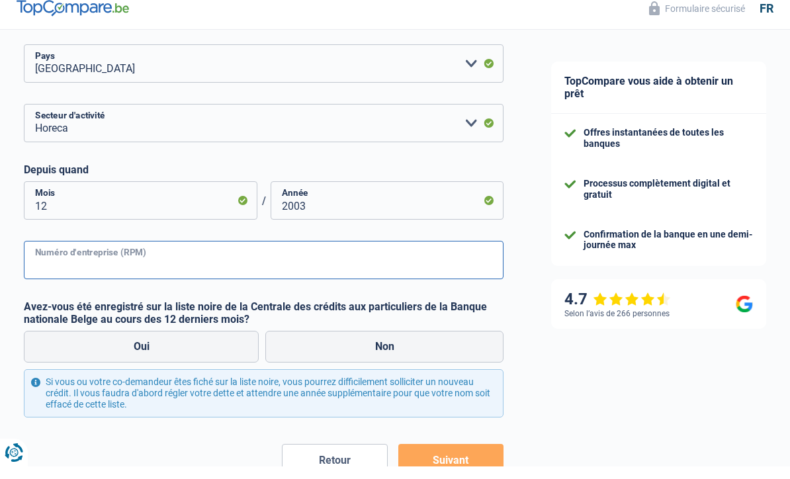
scroll to position [549, 0]
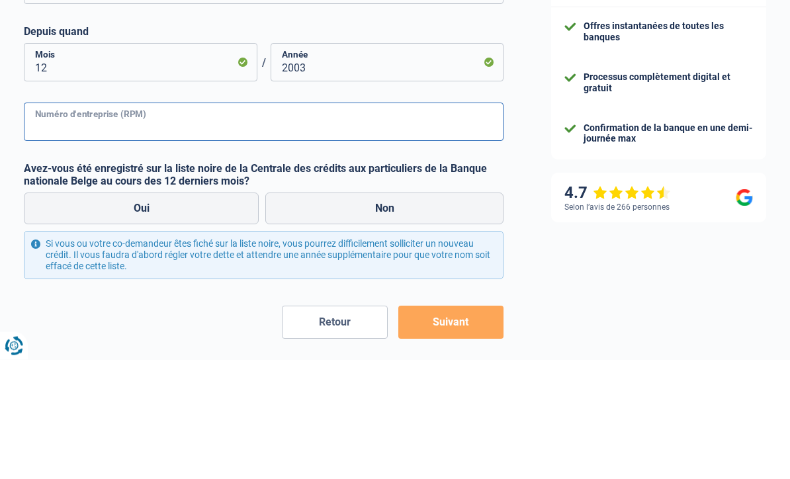
click at [138, 222] on input "Numéro d'entreprise (RPM)" at bounding box center [264, 241] width 480 height 38
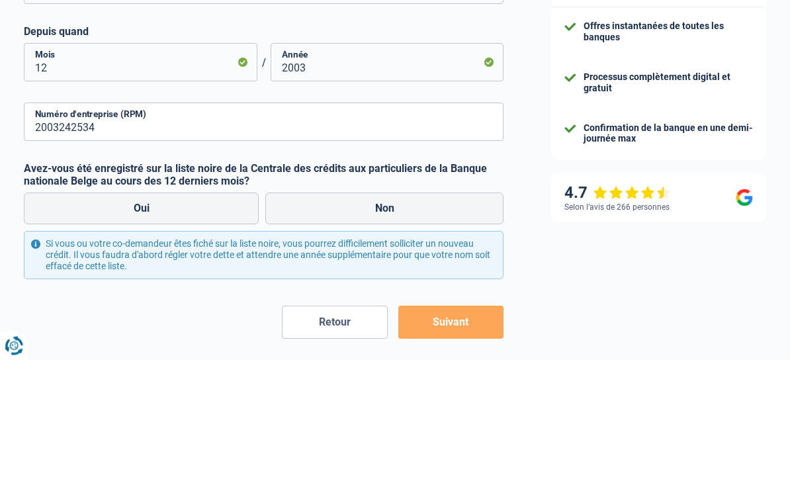
scroll to position [611, 0]
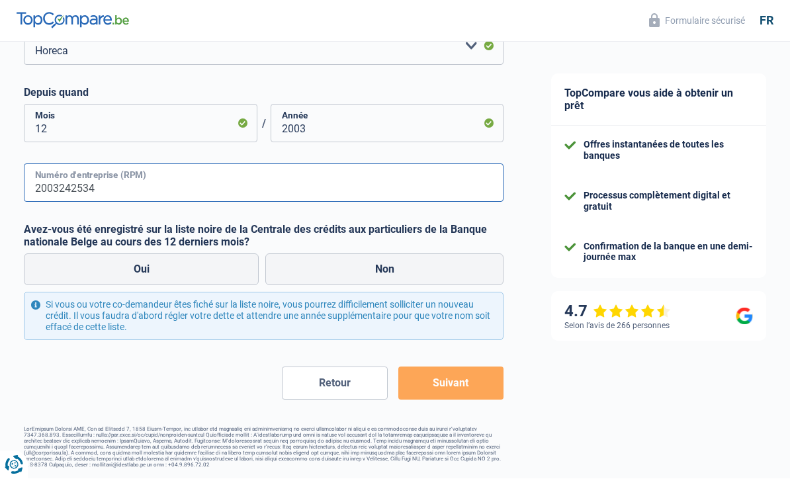
click at [126, 191] on input "2003242534" at bounding box center [264, 183] width 480 height 38
type input "2003242534"
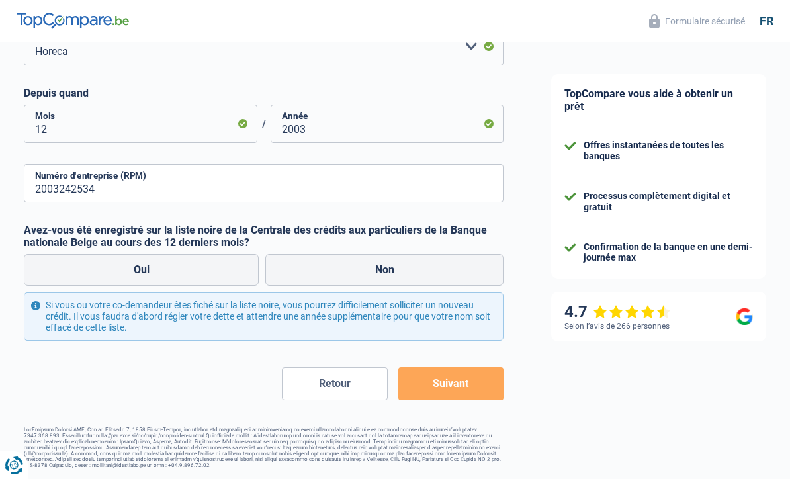
click at [40, 227] on label "Avez-vous été enregistré sur la liste noire de la Centrale des crédits aux part…" at bounding box center [264, 236] width 480 height 25
click at [381, 267] on label "Non" at bounding box center [384, 270] width 238 height 32
click at [381, 267] on input "Non" at bounding box center [384, 270] width 238 height 32
radio input "true"
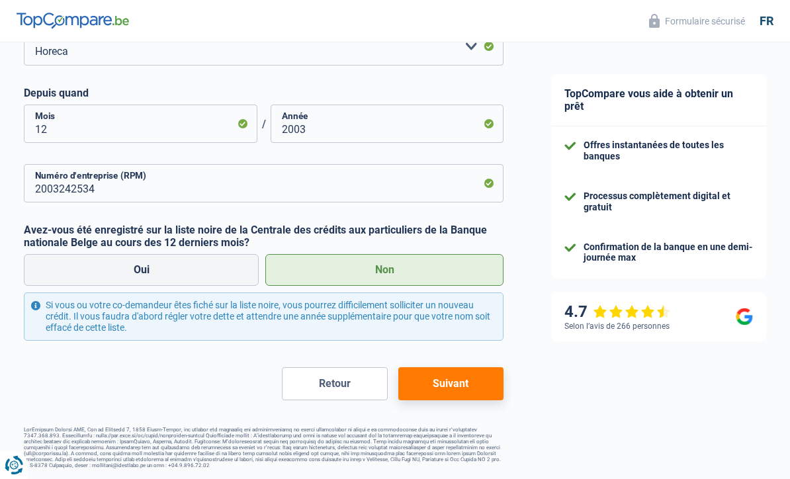
click at [439, 391] on button "Suivant" at bounding box center [451, 383] width 106 height 33
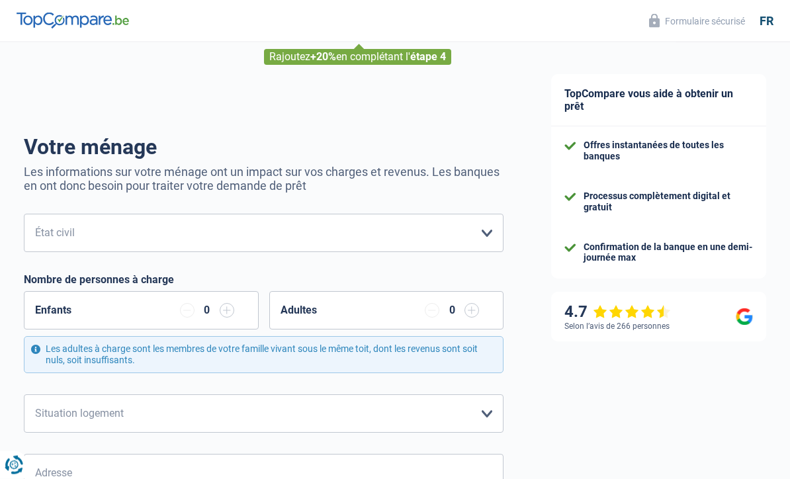
scroll to position [63, 0]
click at [453, 226] on select "Célibataire Marié(e) Cohabitant(e) légal(e) Divorcé(e) Veuf(ve) Séparé (de fait…" at bounding box center [264, 233] width 480 height 38
select select "married"
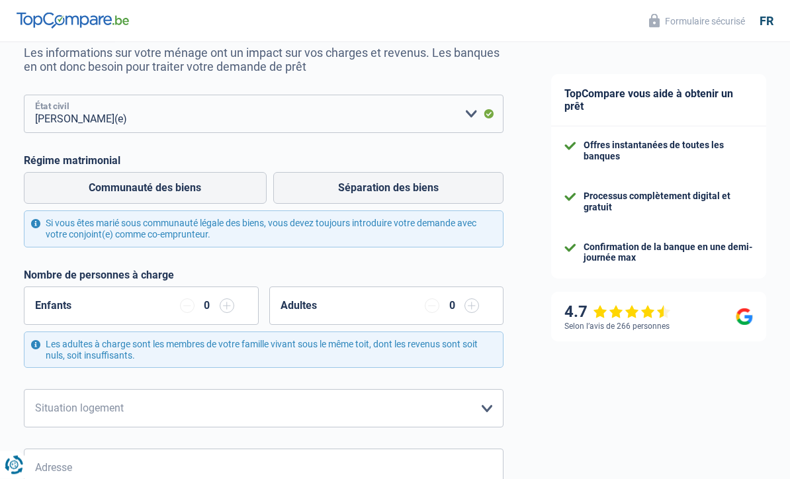
scroll to position [183, 0]
click at [226, 195] on label "Communauté des biens" at bounding box center [145, 188] width 243 height 32
click at [226, 195] on input "Communauté des biens" at bounding box center [145, 188] width 243 height 32
radio input "true"
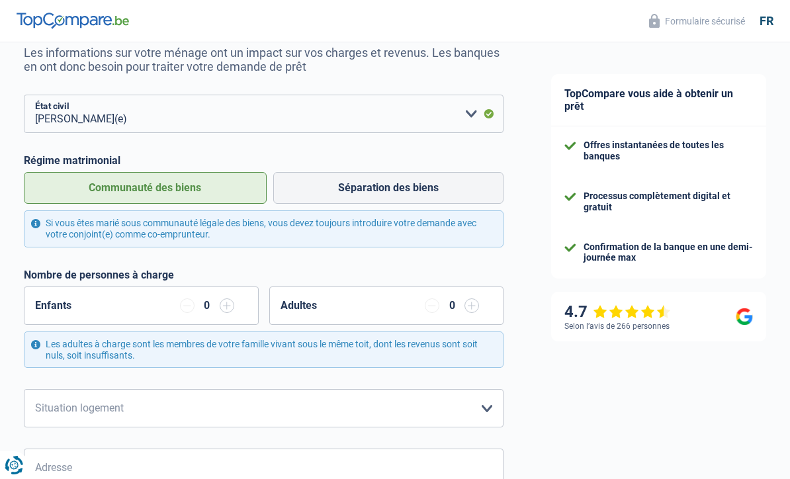
click at [232, 302] on input "button" at bounding box center [227, 306] width 15 height 15
click at [248, 305] on div "Enfants 1" at bounding box center [141, 306] width 235 height 38
click at [248, 304] on div "Enfants 1" at bounding box center [141, 306] width 235 height 38
click at [246, 310] on div "Enfants 1" at bounding box center [141, 306] width 235 height 38
click at [232, 308] on input "button" at bounding box center [227, 306] width 15 height 15
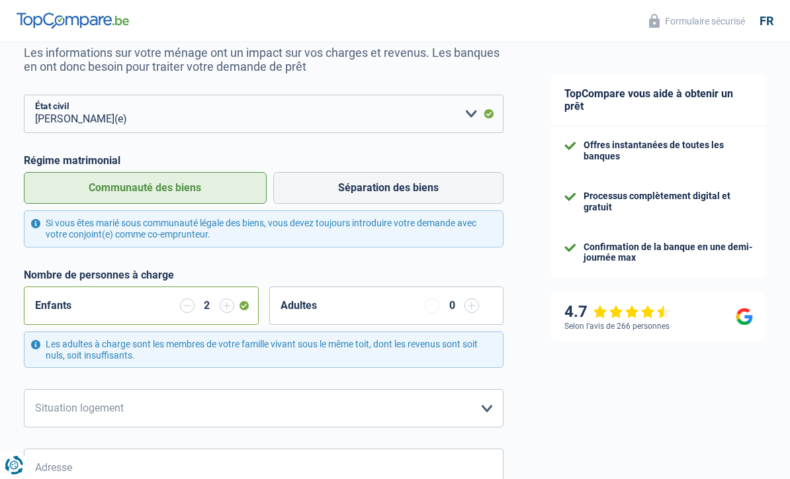
click at [234, 310] on input "button" at bounding box center [227, 306] width 15 height 15
click at [193, 299] on input "button" at bounding box center [187, 306] width 15 height 15
click at [195, 301] on div "2" at bounding box center [207, 306] width 54 height 15
click at [182, 311] on input "button" at bounding box center [187, 306] width 15 height 15
click at [473, 305] on input "button" at bounding box center [472, 306] width 15 height 15
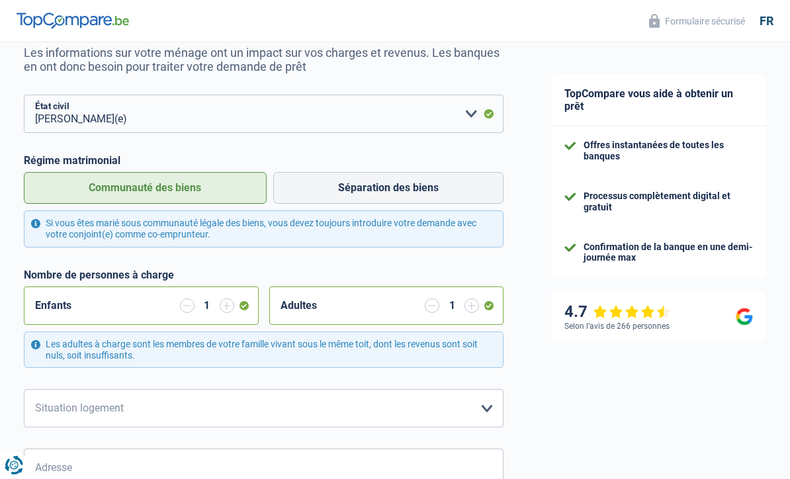
click at [473, 305] on input "button" at bounding box center [472, 306] width 15 height 15
click at [477, 302] on input "button" at bounding box center [472, 306] width 15 height 15
click at [479, 304] on div "Adultes 3" at bounding box center [386, 306] width 235 height 38
click at [479, 305] on input "button" at bounding box center [472, 306] width 15 height 15
click at [479, 304] on input "button" at bounding box center [472, 306] width 15 height 15
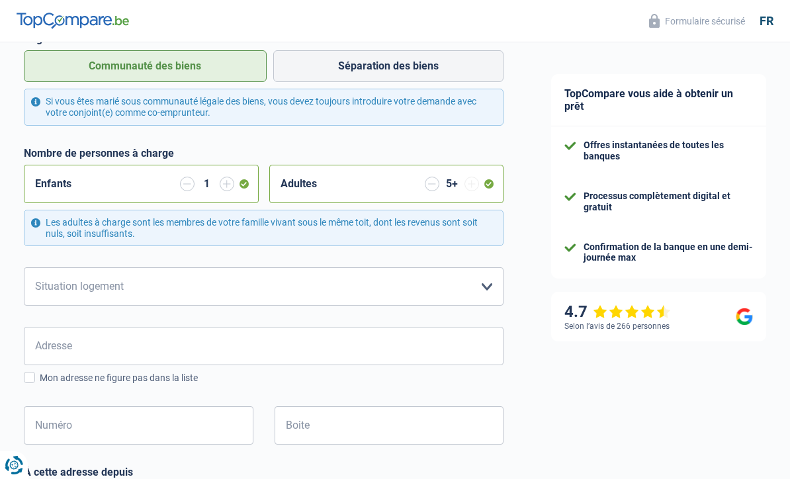
scroll to position [306, 0]
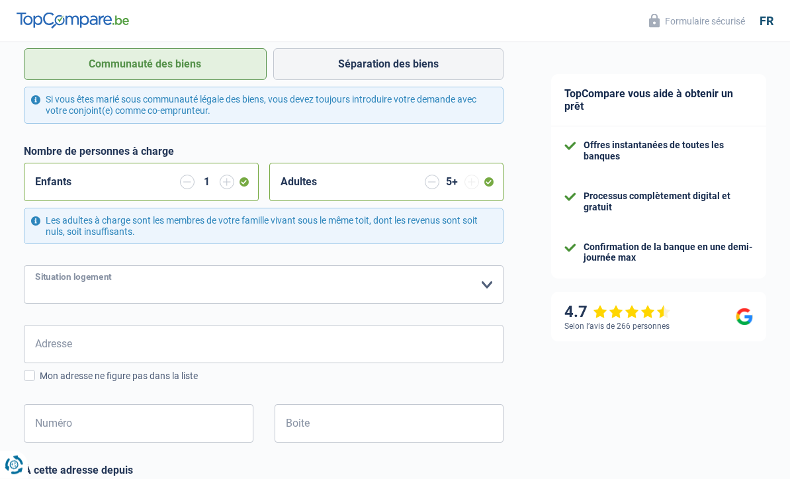
click at [485, 289] on select "Locataire Propriétaire avec prêt hypothécaire Propriétaire sans prêt hypothécai…" at bounding box center [264, 285] width 480 height 38
select select "ownerWithoutMortgage"
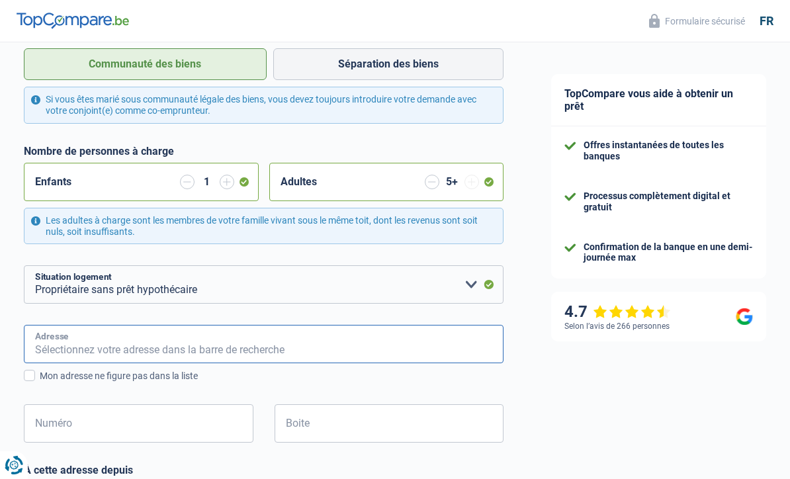
click at [162, 346] on input "Adresse" at bounding box center [264, 344] width 480 height 38
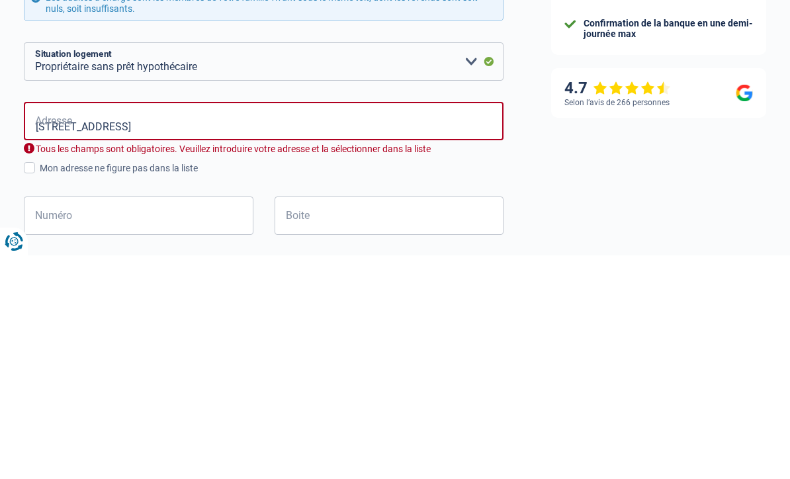
type input "Route de Luxembourg, 7373, Lorentzweiler, LU"
type input "86"
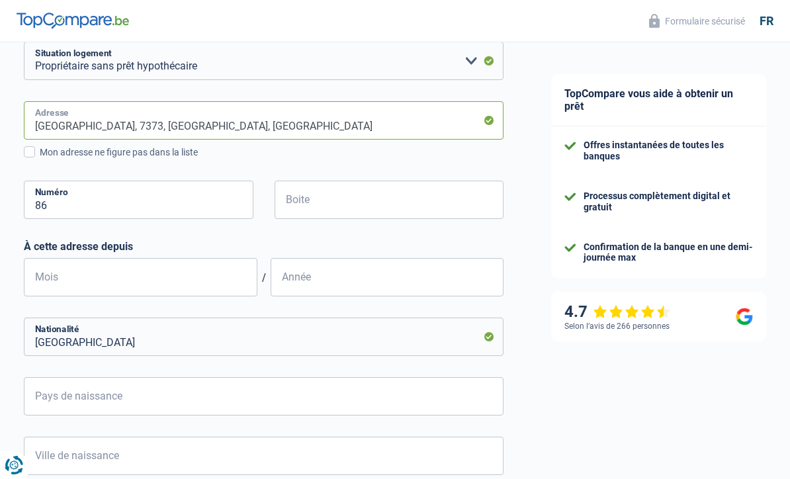
click at [281, 120] on input "Route de Luxembourg, 7373, Lorentzweiler, LU" at bounding box center [264, 120] width 480 height 38
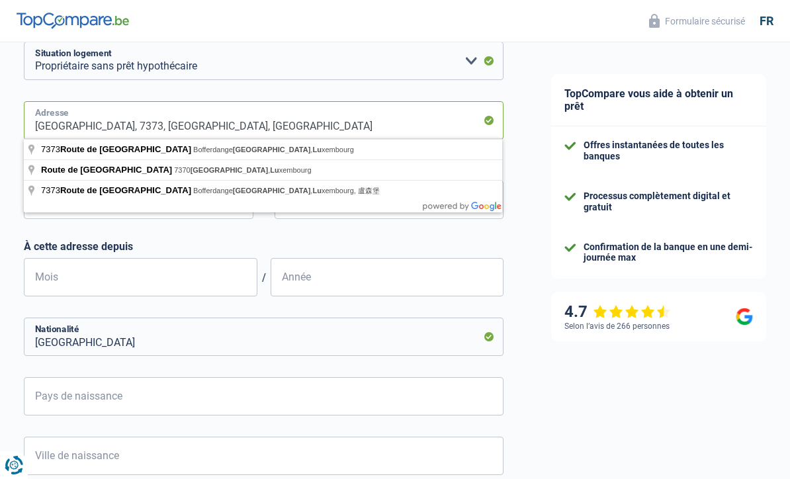
scroll to position [530, 0]
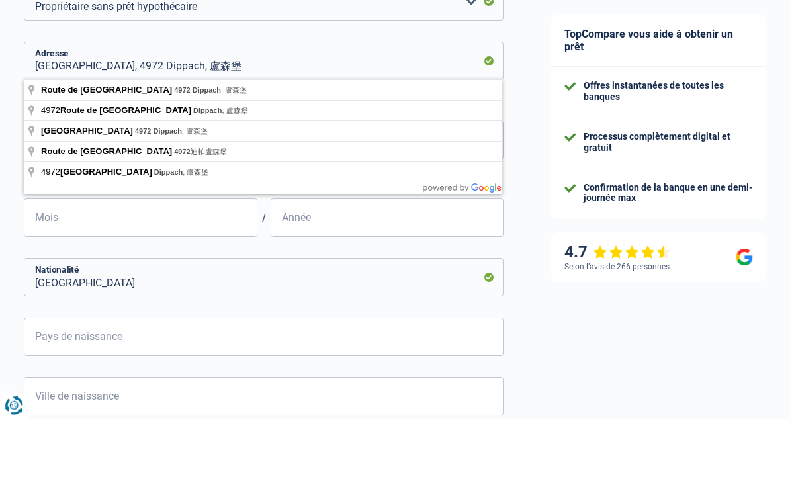
type input "Route de Luxembourg, 4972, Dippach, LU"
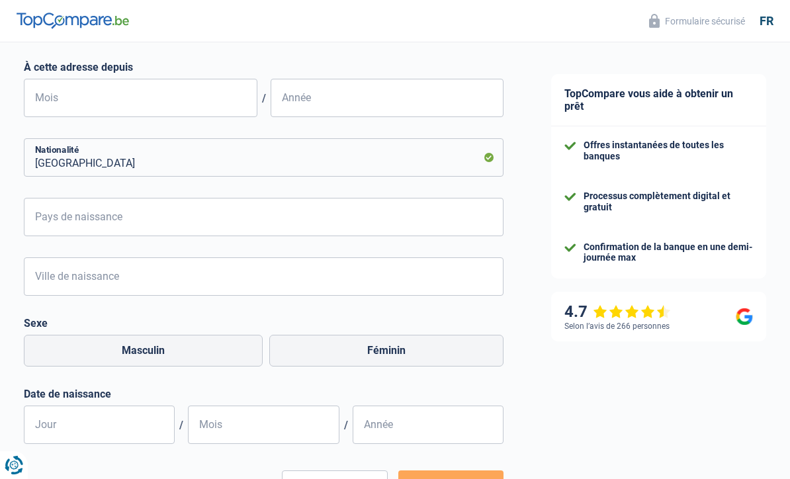
scroll to position [710, 0]
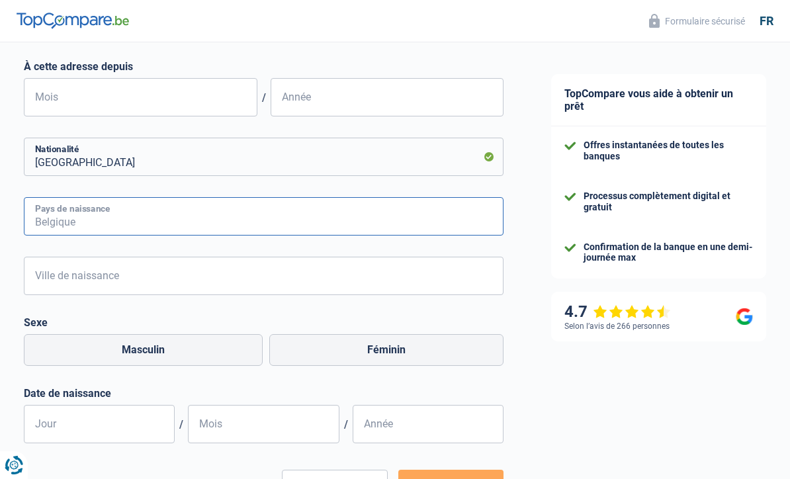
click at [170, 233] on input "Pays de naissance" at bounding box center [264, 216] width 480 height 38
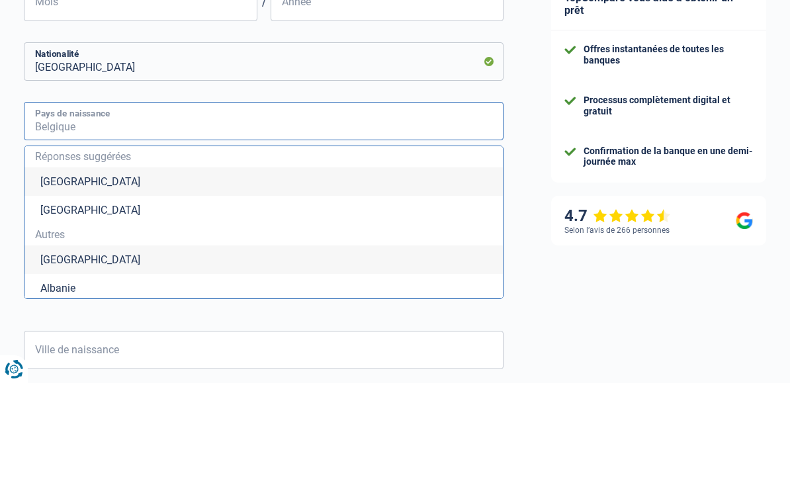
type input "c"
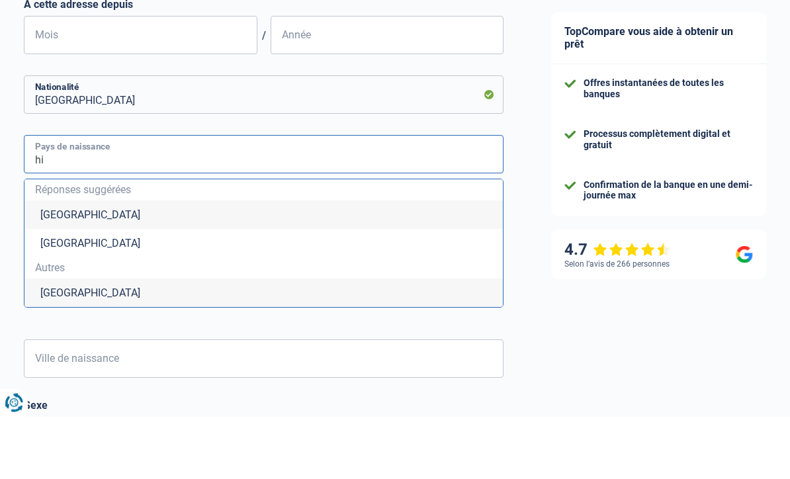
type input "h"
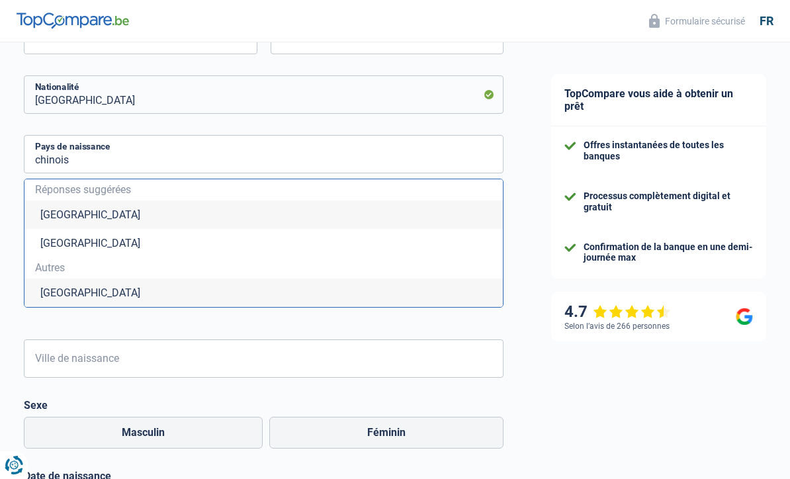
click at [93, 253] on li "Luxembourg" at bounding box center [263, 243] width 479 height 28
type input "Luxembourg"
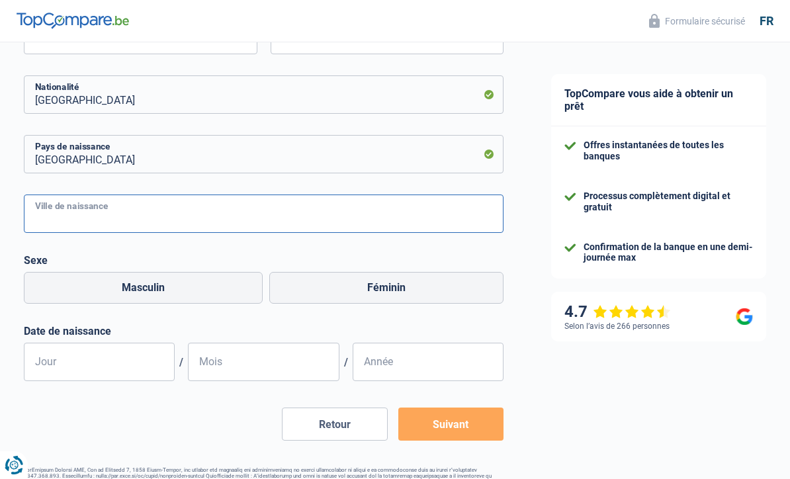
click at [132, 216] on input "Ville de naissance" at bounding box center [264, 214] width 480 height 38
type input "hunan"
click at [394, 292] on label "Féminin" at bounding box center [386, 288] width 234 height 32
click at [394, 292] on input "Féminin" at bounding box center [386, 288] width 234 height 32
radio input "true"
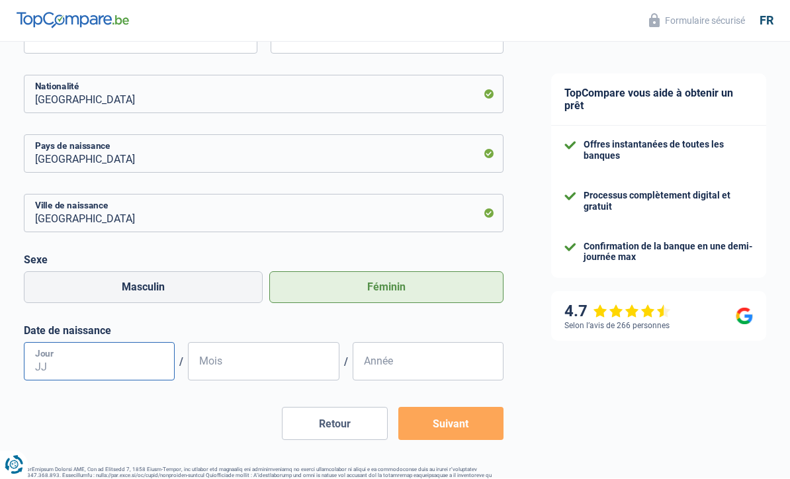
click at [174, 361] on input "Jour" at bounding box center [99, 362] width 151 height 38
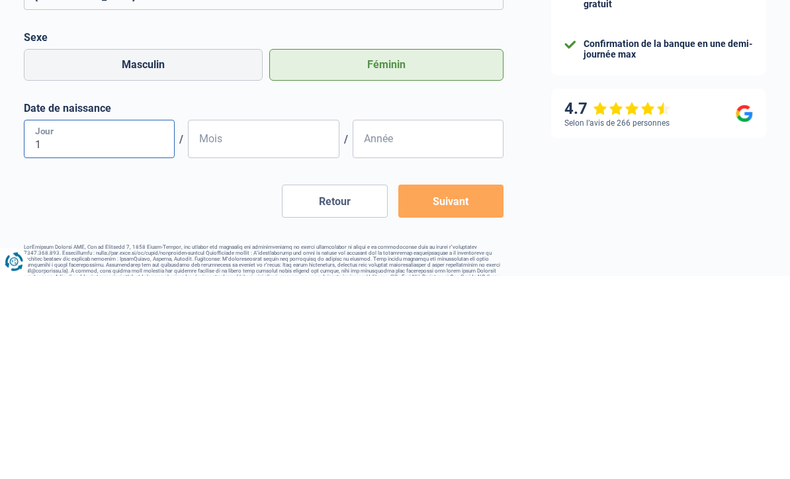
type input "16"
click at [269, 324] on input "Mois" at bounding box center [263, 343] width 151 height 38
type input "06"
click at [418, 324] on input "Année" at bounding box center [428, 343] width 151 height 38
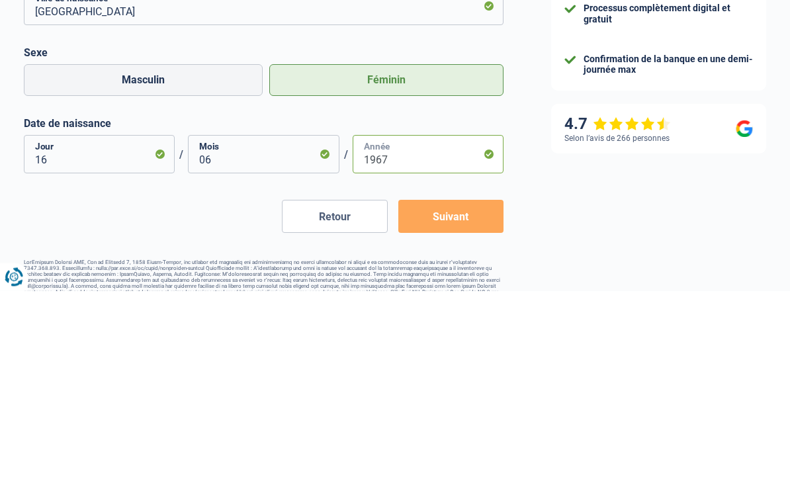
type input "1967"
click at [467, 389] on button "Suivant" at bounding box center [451, 405] width 106 height 33
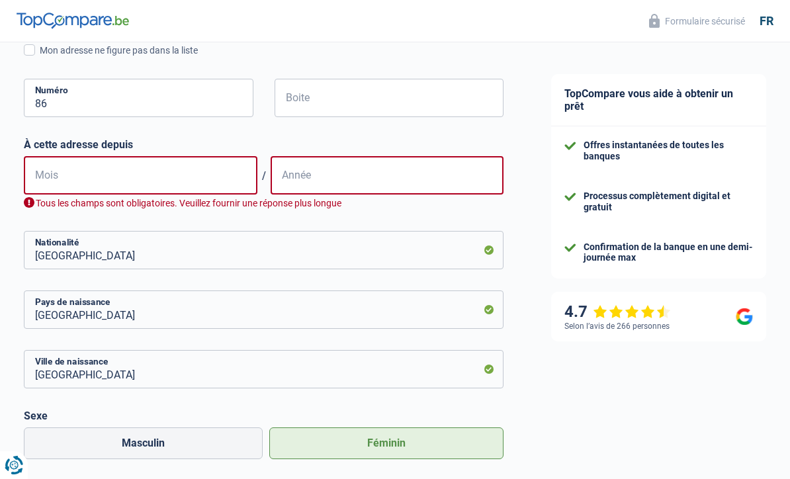
scroll to position [631, 0]
click at [86, 180] on input "Mois" at bounding box center [141, 176] width 234 height 38
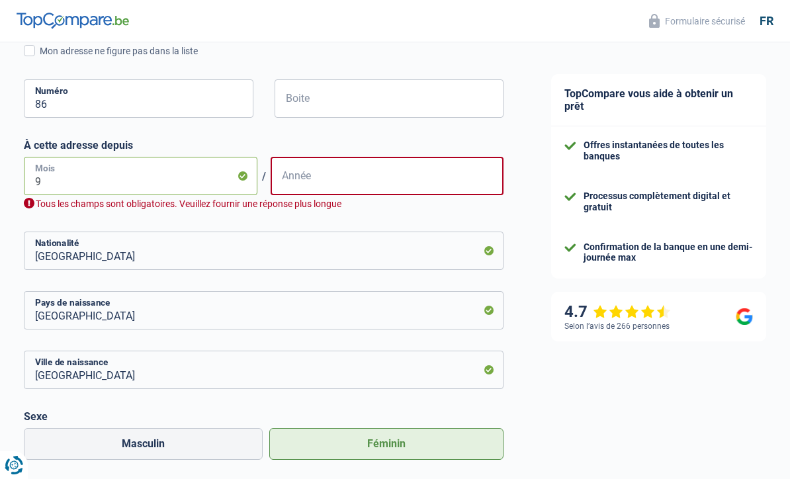
type input "9"
click at [352, 185] on input "Année" at bounding box center [388, 176] width 234 height 38
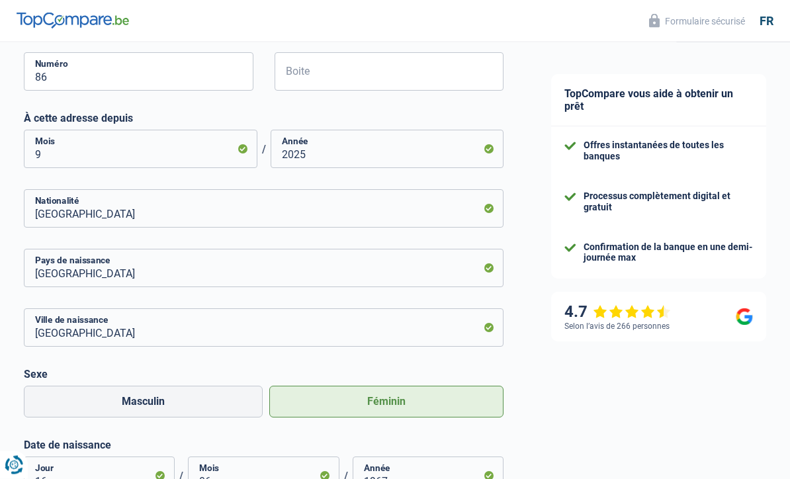
scroll to position [772, 0]
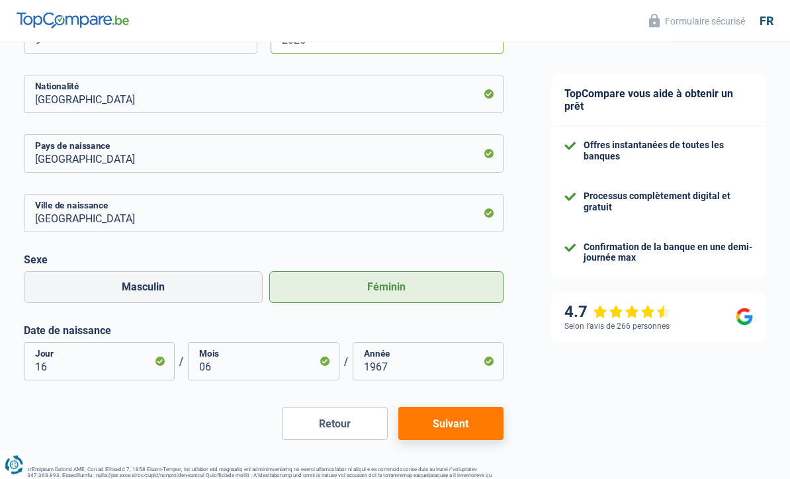
type input "2025"
click at [459, 424] on button "Suivant" at bounding box center [451, 424] width 106 height 33
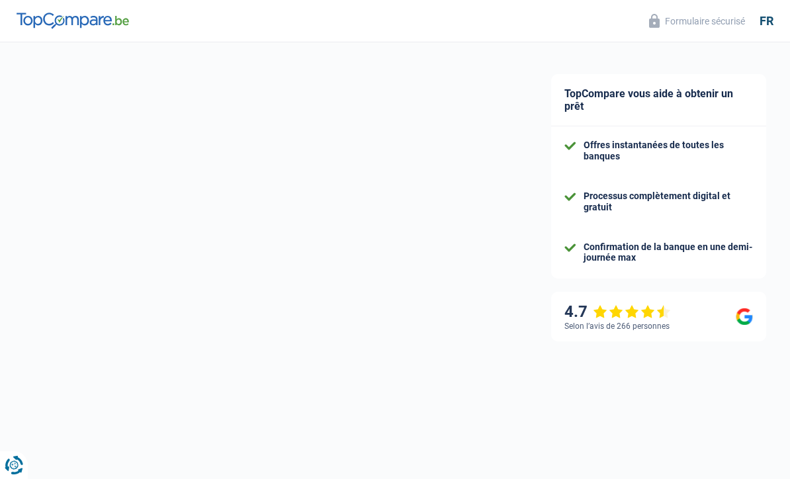
select select "familyAllowances"
select select "netSalary"
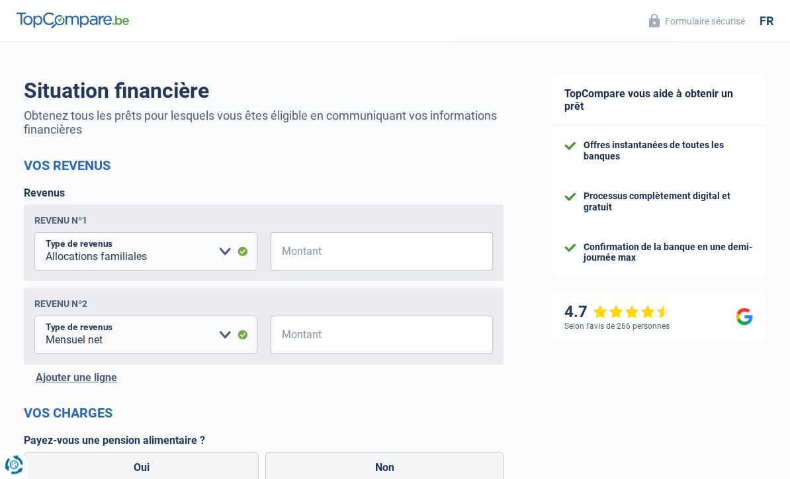
scroll to position [120, 0]
click at [233, 246] on select "Allocation d'handicap Allocations chômage Allocations familiales Chèques repas …" at bounding box center [145, 251] width 223 height 38
select select "rentalIncome"
click at [319, 250] on input "Montant" at bounding box center [390, 251] width 207 height 38
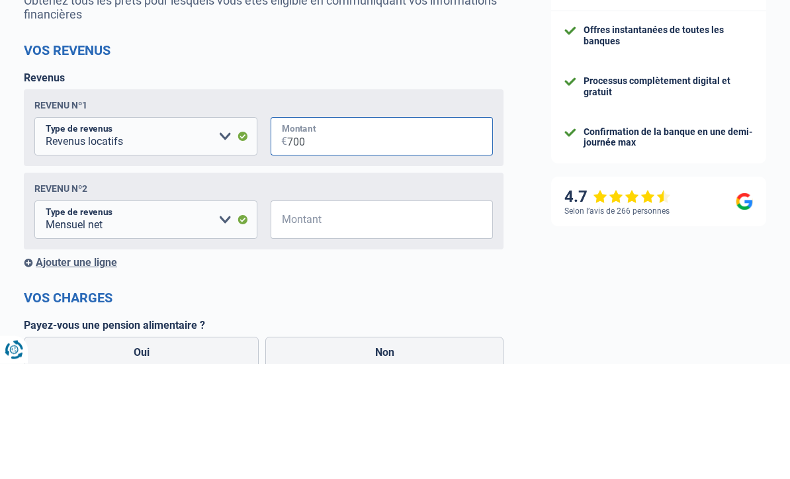
type input "7.000"
click at [241, 316] on select "Allocation d'handicap Allocations chômage Allocations familiales Chèques repas …" at bounding box center [145, 335] width 223 height 38
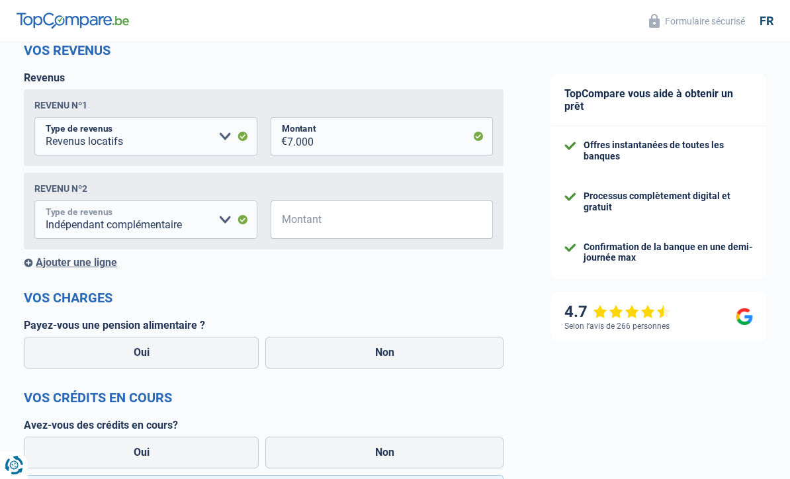
click at [248, 222] on select "Allocation d'handicap Allocations chômage Allocations familiales Chèques repas …" at bounding box center [145, 220] width 223 height 38
click at [242, 228] on select "Allocation d'handicap Allocations chômage Allocations familiales Chèques repas …" at bounding box center [145, 220] width 223 height 38
click at [243, 236] on select "Allocation d'handicap Allocations chômage Allocations familiales Chèques repas …" at bounding box center [145, 220] width 223 height 38
select select "mutualityIndemnity"
click at [64, 234] on select "Allocation d'handicap Allocations chômage Allocations familiales Chèques repas …" at bounding box center [145, 220] width 223 height 38
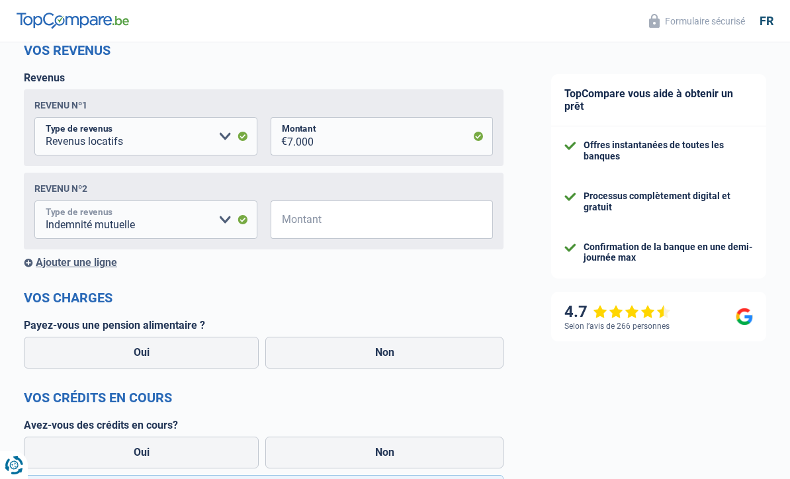
click at [107, 230] on select "Allocation d'handicap Allocations chômage Allocations familiales Chèques repas …" at bounding box center [145, 220] width 223 height 38
click at [237, 264] on div "Ajouter une ligne" at bounding box center [264, 262] width 480 height 13
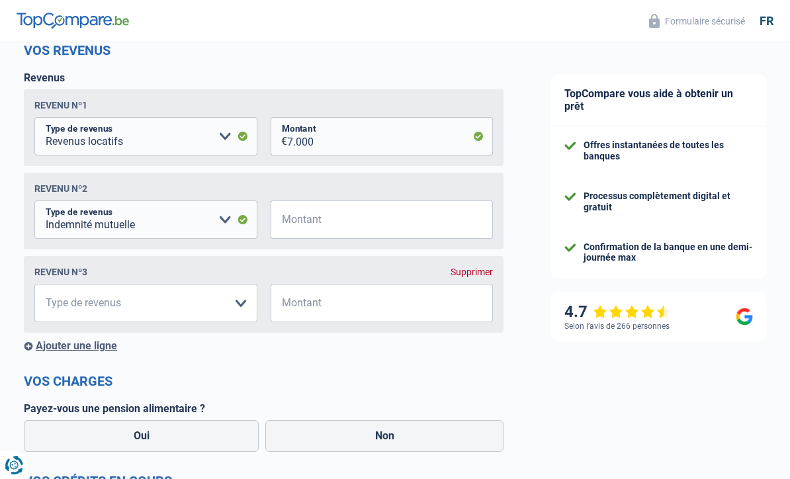
click at [265, 365] on form "Vos revenus Revenus Revenu nº1 Allocation d'handicap Allocations chômage Alloca…" at bounding box center [264, 348] width 480 height 613
click at [312, 267] on div "Revenu nº3 Supprimer Allocation d'handicap Allocations chômage Allocations fami…" at bounding box center [264, 294] width 480 height 77
click at [357, 223] on input "Montant" at bounding box center [390, 220] width 207 height 38
click at [342, 228] on input "5.000" at bounding box center [390, 220] width 207 height 38
type input "5"
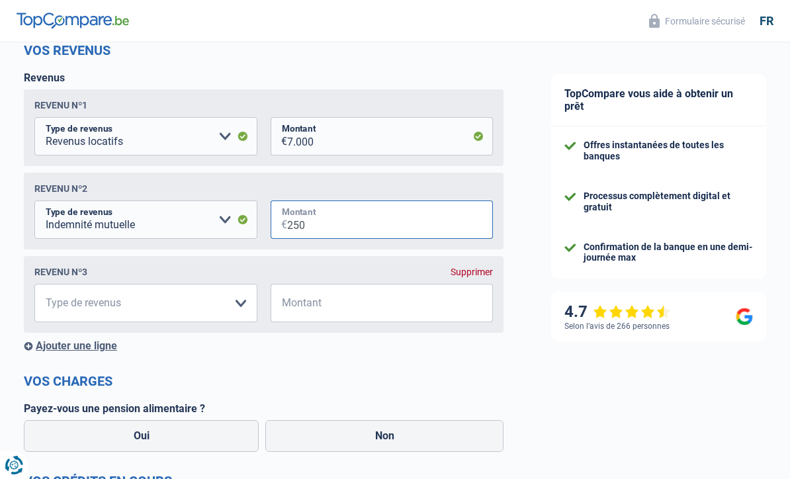
type input "2.500"
click at [226, 306] on select "Allocation d'handicap Allocations chômage Allocations familiales Chèques repas …" at bounding box center [145, 303] width 223 height 38
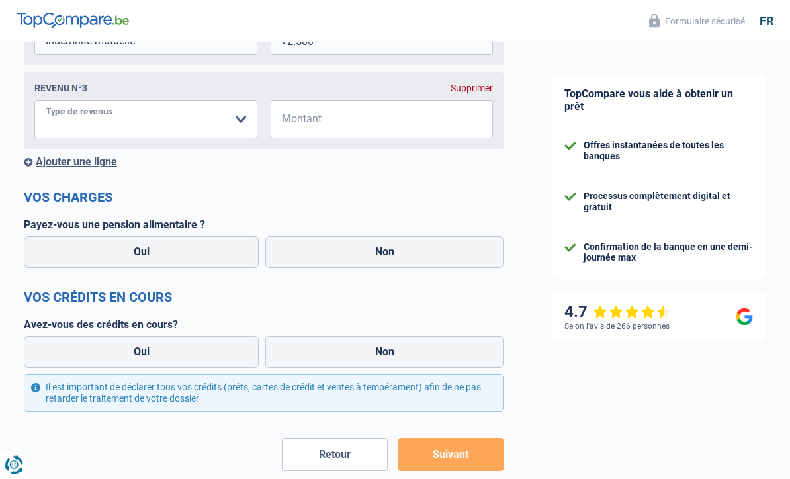
scroll to position [452, 0]
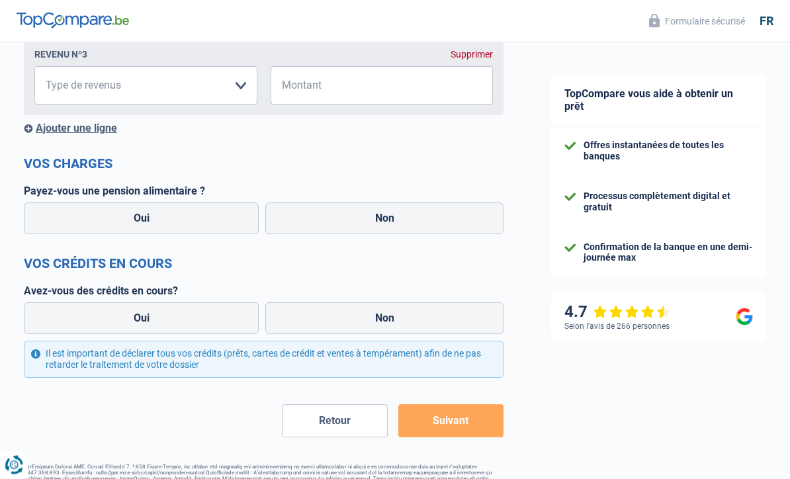
click at [230, 318] on label "Oui" at bounding box center [141, 319] width 235 height 32
click at [230, 318] on input "Oui" at bounding box center [141, 319] width 235 height 32
radio input "true"
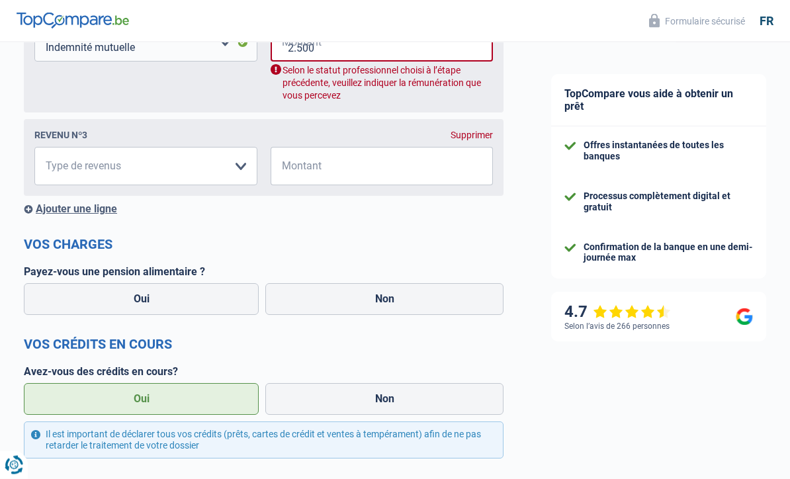
select select "familyAllowances"
select select "netSalary"
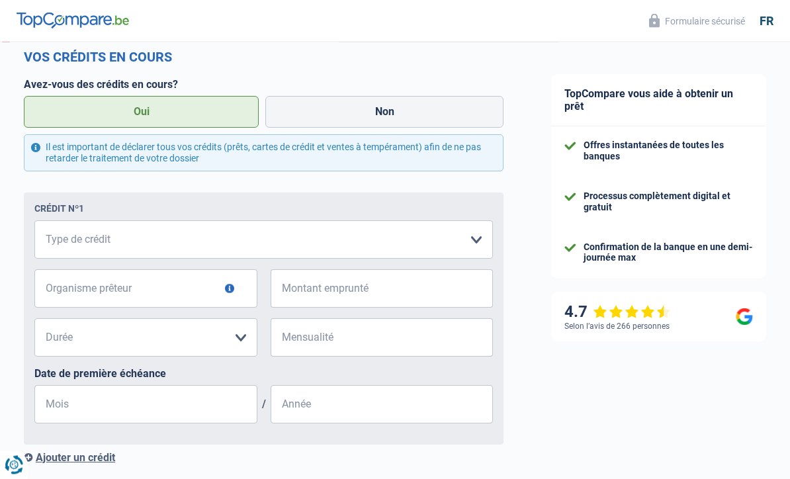
scroll to position [656, 0]
click at [304, 257] on select "Carte ou ouverture de crédit Prêt hypothécaire Vente à tempérament Prêt à tempé…" at bounding box center [263, 240] width 459 height 38
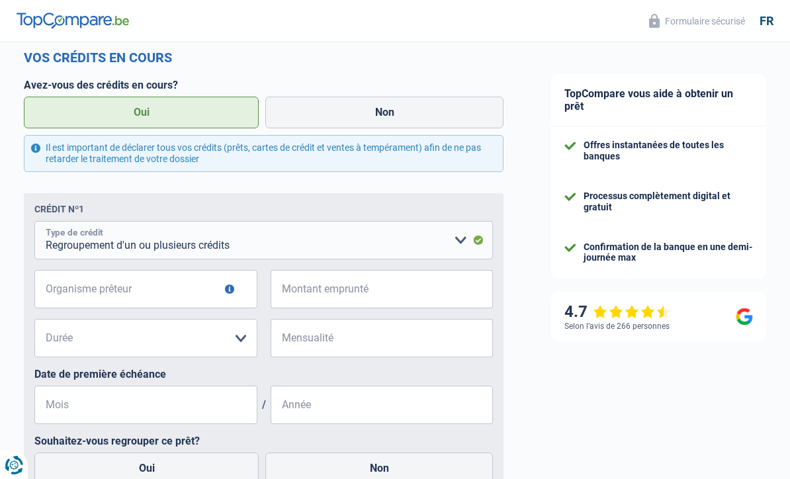
click at [295, 246] on select "Carte ou ouverture de crédit Prêt hypothécaire Vente à tempérament Prêt à tempé…" at bounding box center [263, 240] width 459 height 38
select select "renovationLoan"
click at [232, 291] on button "button" at bounding box center [229, 289] width 9 height 9
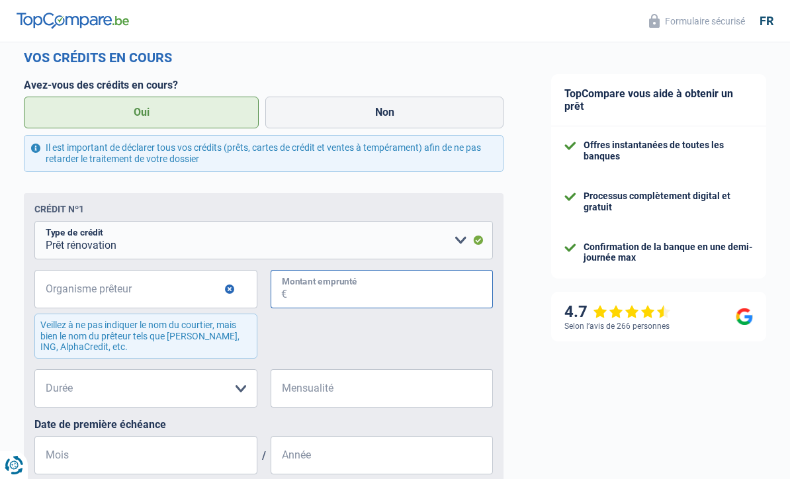
click at [414, 291] on input "Montant emprunté" at bounding box center [390, 289] width 207 height 38
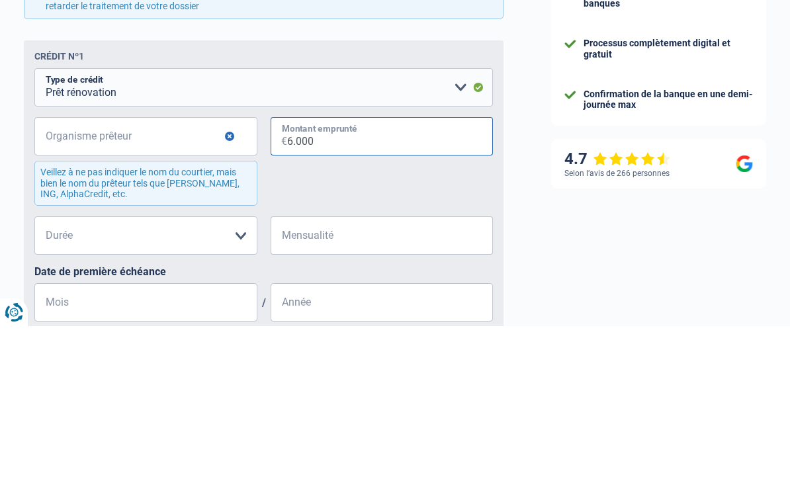
type input "60.000"
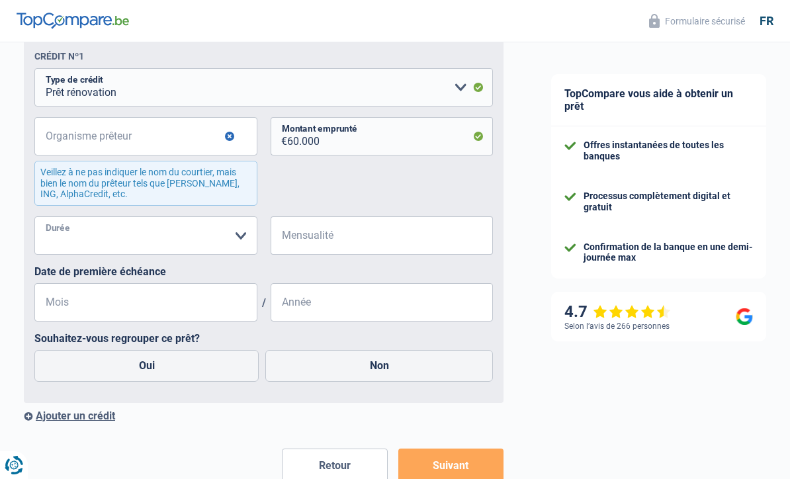
click at [242, 241] on select "12 mois 18 mois 24 mois 30 mois 36 mois 42 mois 48 mois 60 mois 72 mois 84 mois…" at bounding box center [145, 235] width 223 height 38
select select "48"
click at [400, 240] on input "Mensualité" at bounding box center [390, 235] width 207 height 38
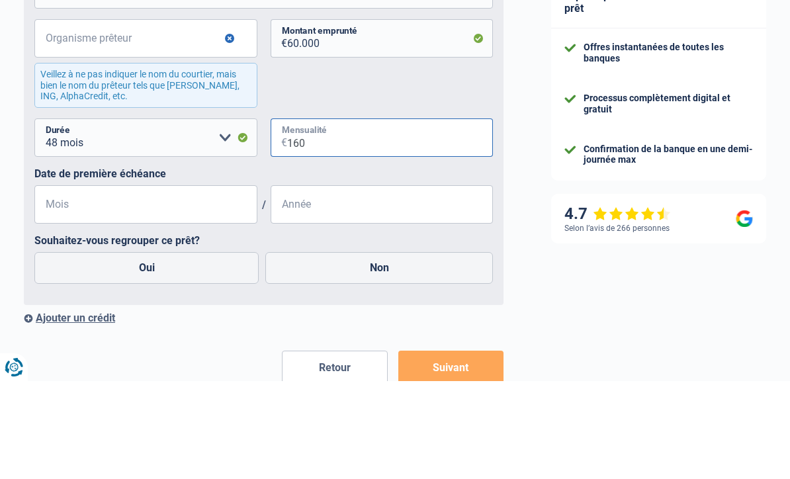
type input "1.600"
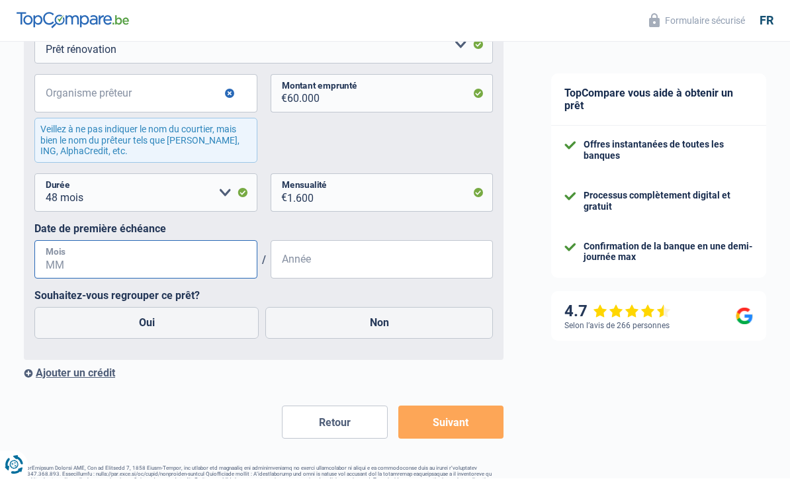
click at [190, 264] on input "Mois" at bounding box center [145, 260] width 223 height 38
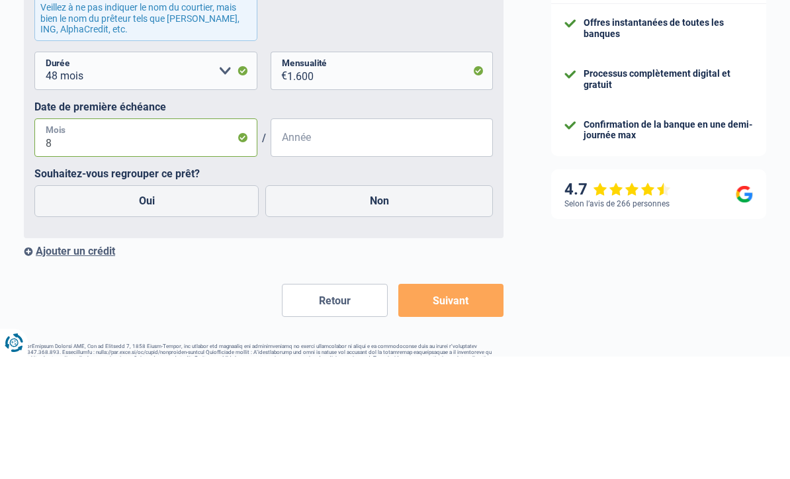
type input "8"
click at [362, 241] on input "Année" at bounding box center [382, 260] width 223 height 38
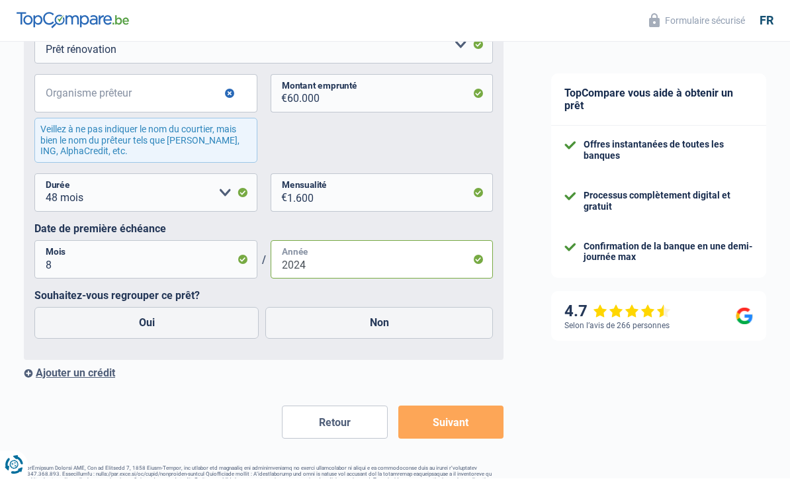
type input "2024"
click at [375, 334] on label "Non" at bounding box center [379, 324] width 228 height 32
click at [375, 334] on input "Non" at bounding box center [379, 324] width 228 height 32
radio input "true"
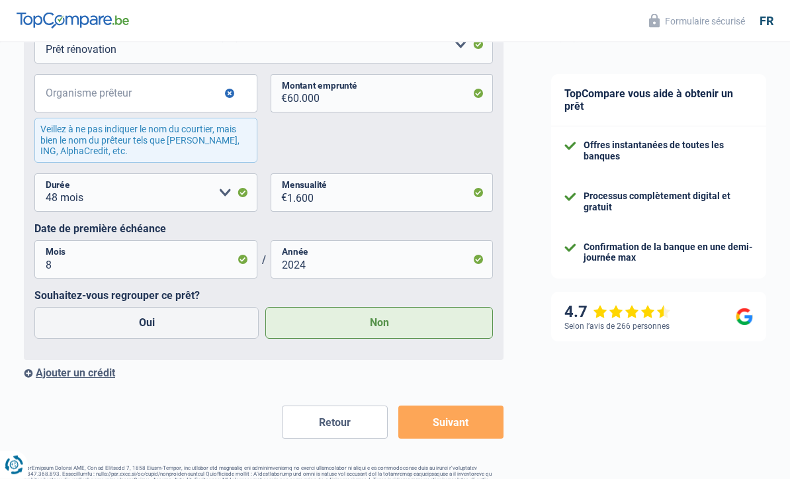
click at [465, 424] on button "Suivant" at bounding box center [451, 422] width 106 height 33
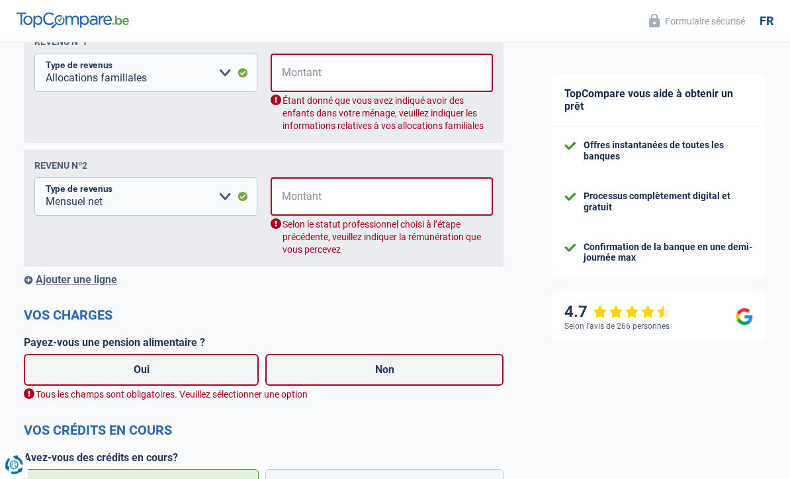
scroll to position [262, 0]
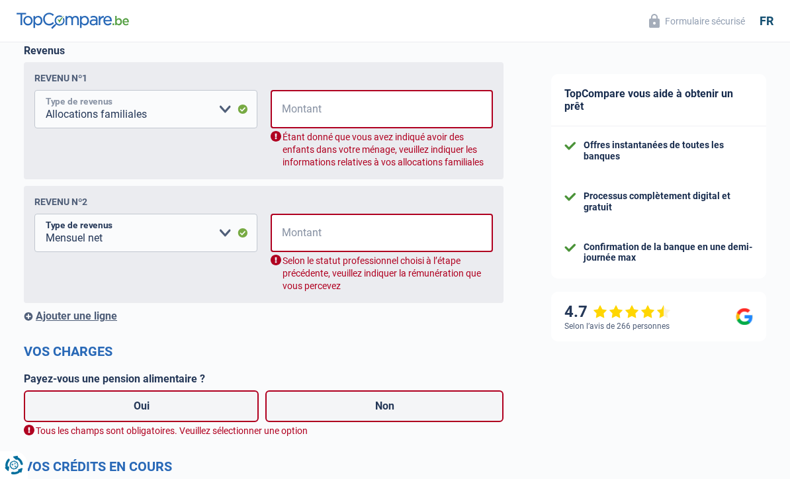
click at [242, 119] on select "Allocation d'handicap Allocations chômage Allocations familiales Chèques repas …" at bounding box center [145, 109] width 223 height 38
select select "rentalIncome"
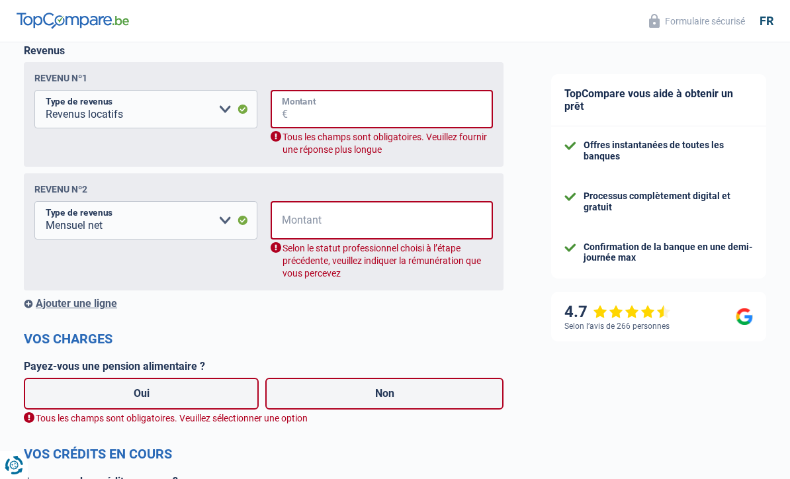
click at [340, 108] on input "Montant" at bounding box center [391, 109] width 206 height 38
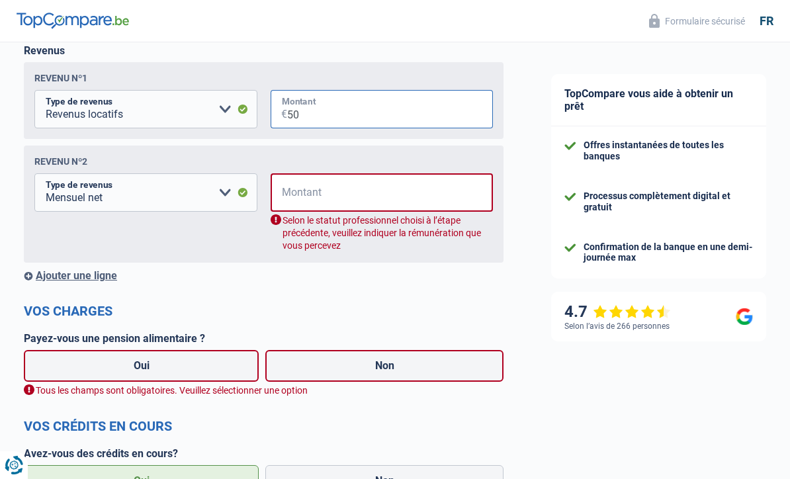
type input "5"
type input "7.000"
click at [314, 203] on input "Montant" at bounding box center [391, 192] width 206 height 38
click at [236, 196] on select "Allocation d'handicap Allocations chômage Allocations familiales Chèques repas …" at bounding box center [145, 192] width 223 height 38
select select "mutualityIndemnity"
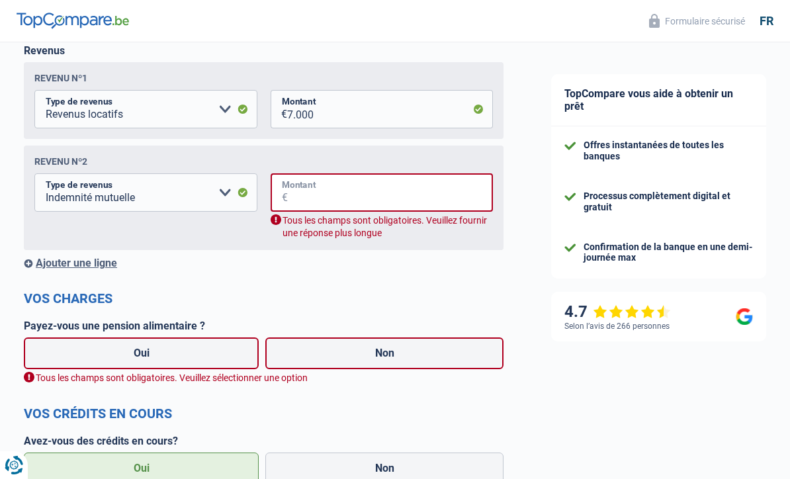
click at [326, 202] on input "Montant" at bounding box center [391, 192] width 206 height 38
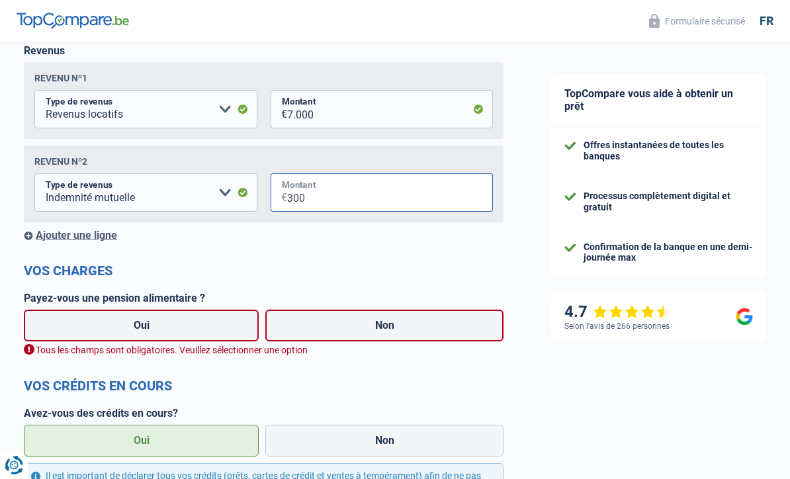
type input "3.000"
click at [394, 326] on label "Non" at bounding box center [384, 326] width 238 height 32
click at [394, 326] on input "Non" at bounding box center [384, 326] width 238 height 32
radio input "true"
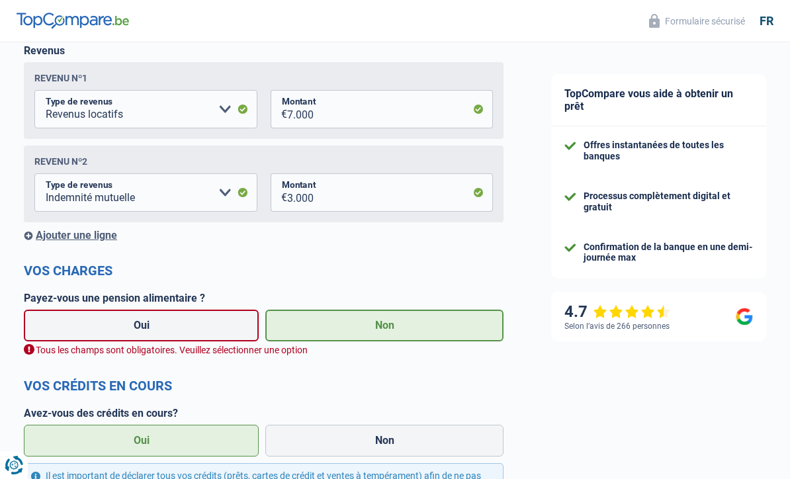
select select "familyAllowances"
select select "netSalary"
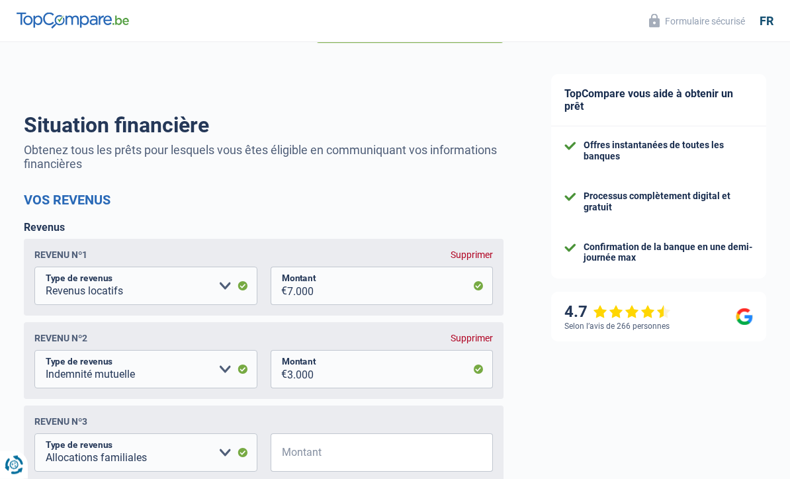
scroll to position [0, 0]
